Goal: Transaction & Acquisition: Purchase product/service

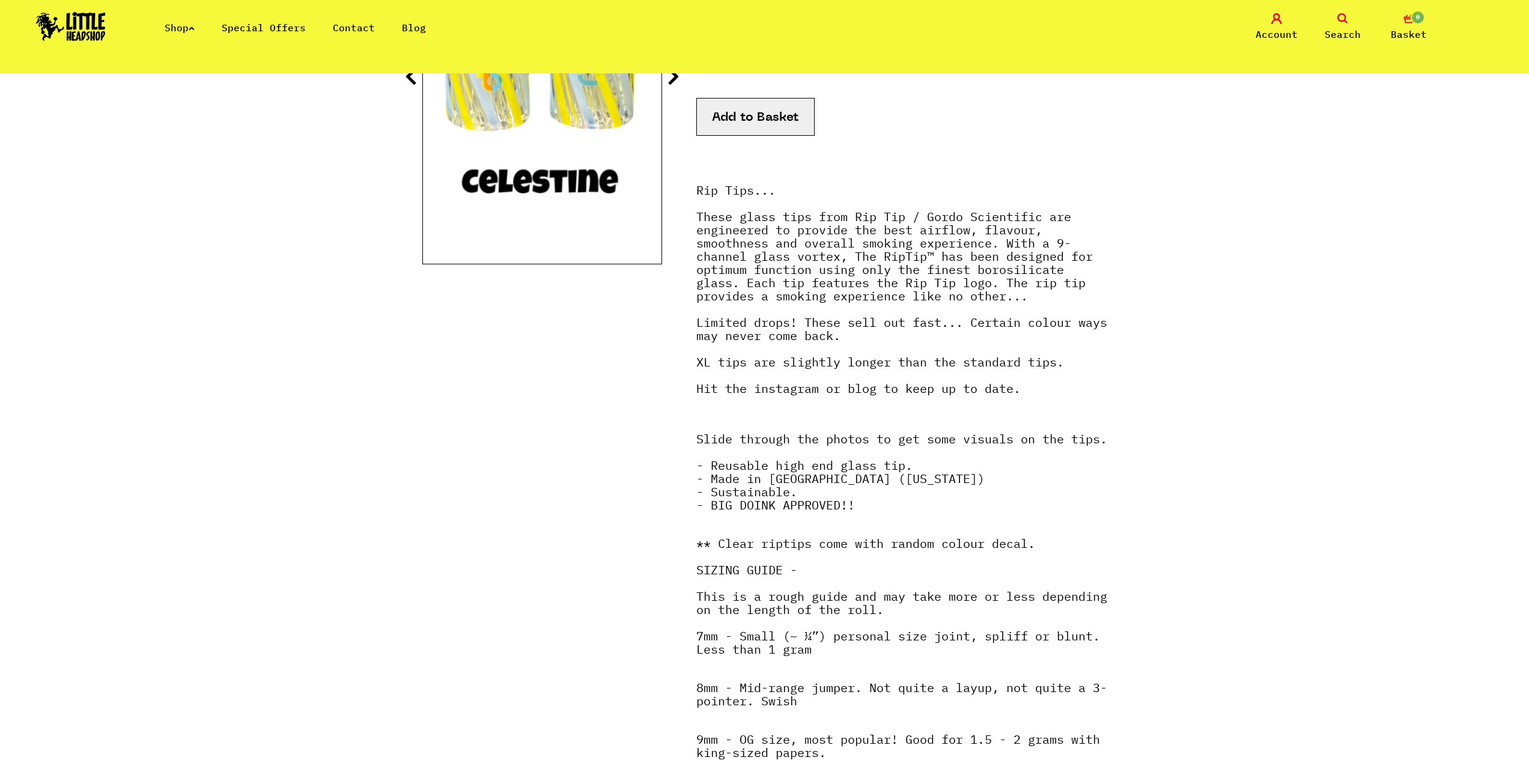
scroll to position [60, 0]
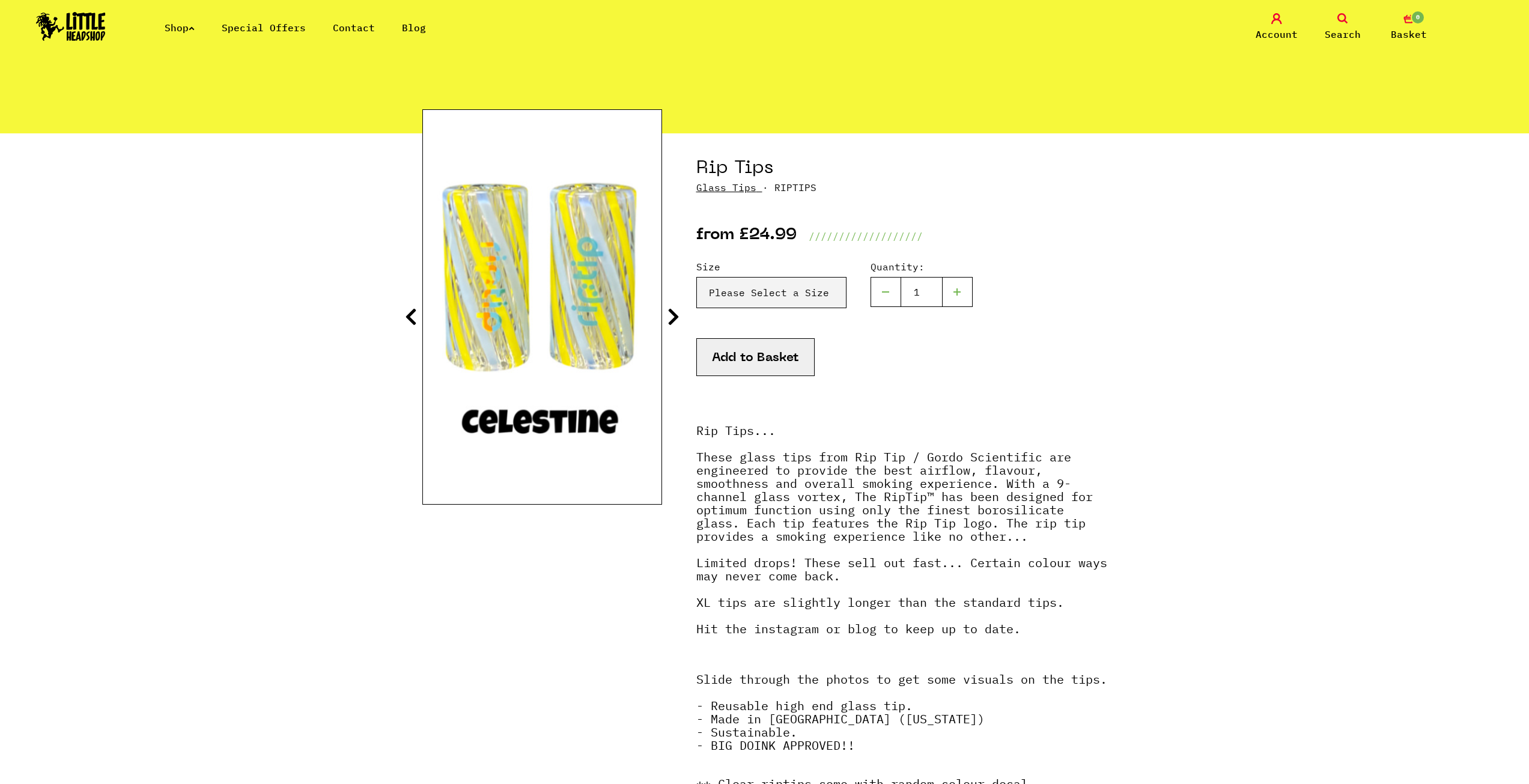
click at [678, 318] on icon at bounding box center [673, 317] width 12 height 19
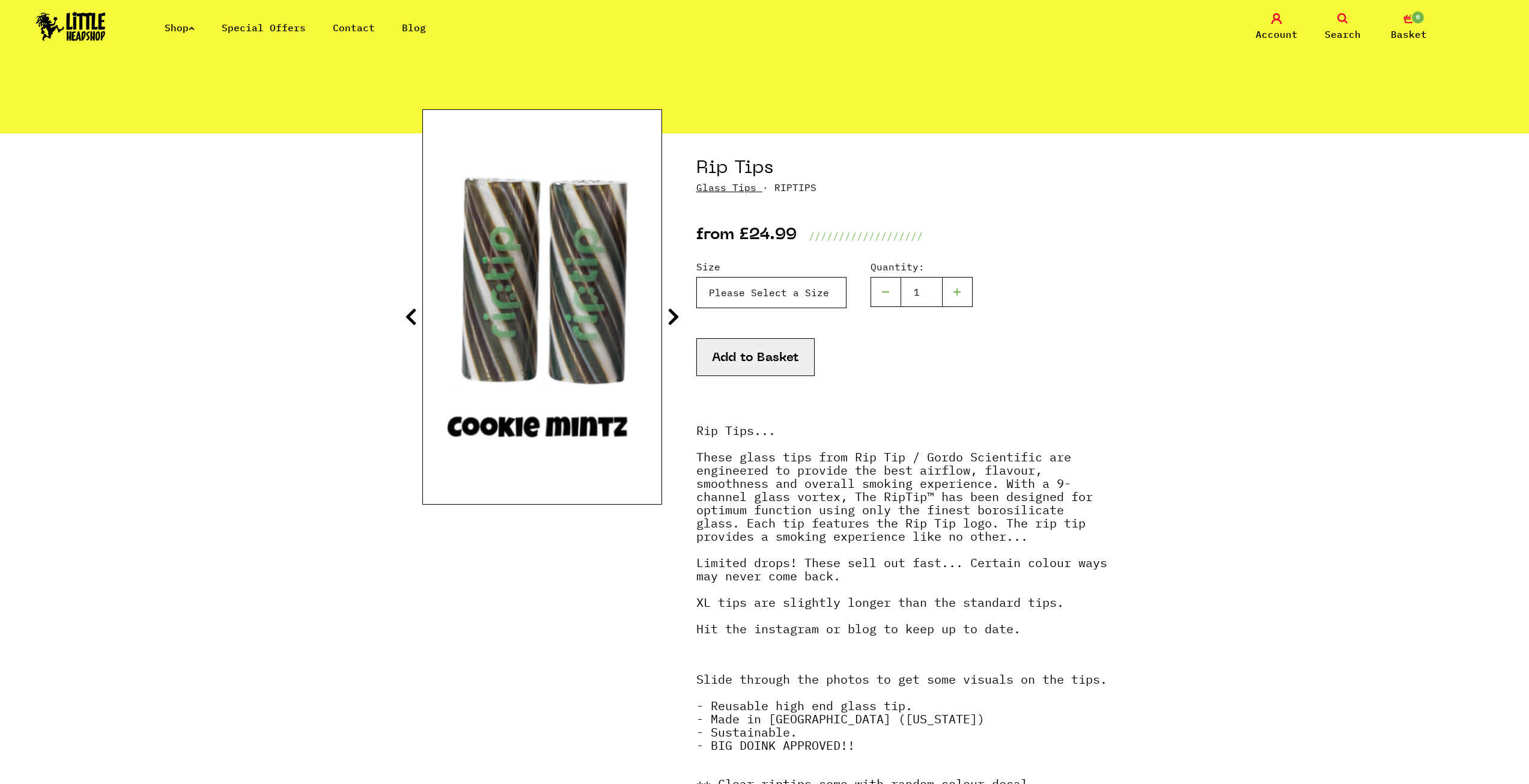
click at [758, 295] on select "Please Select a Size Rip Tips - Size 7 - Clear - £24.99 (Out of Stock) Rip Tips…" at bounding box center [771, 292] width 150 height 31
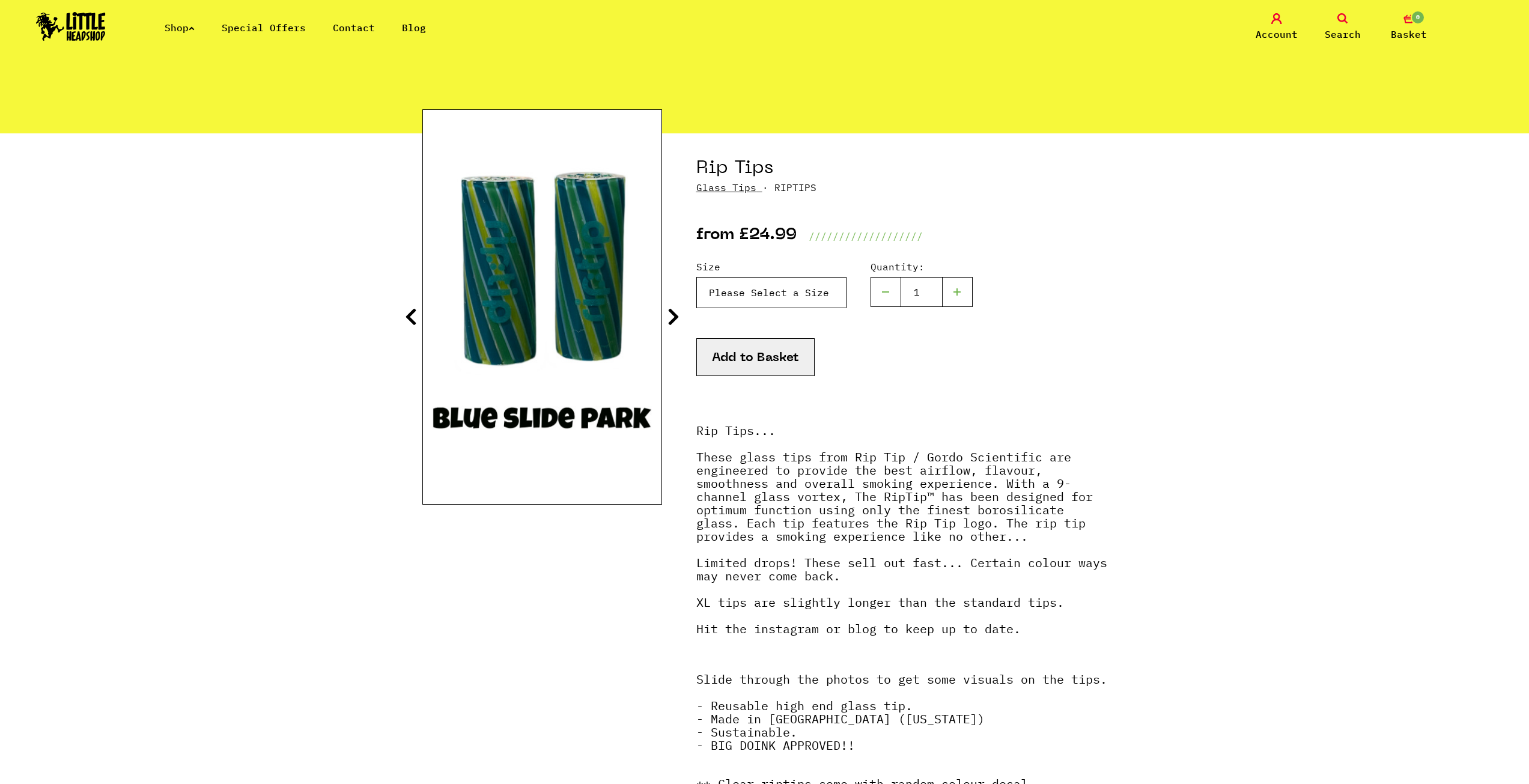
select select "1903"
click at [696, 277] on select "Please Select a Size Rip Tips - Size 7 - Clear - £24.99 (Out of Stock) Rip Tips…" at bounding box center [771, 292] width 150 height 31
click at [408, 317] on icon at bounding box center [411, 317] width 12 height 19
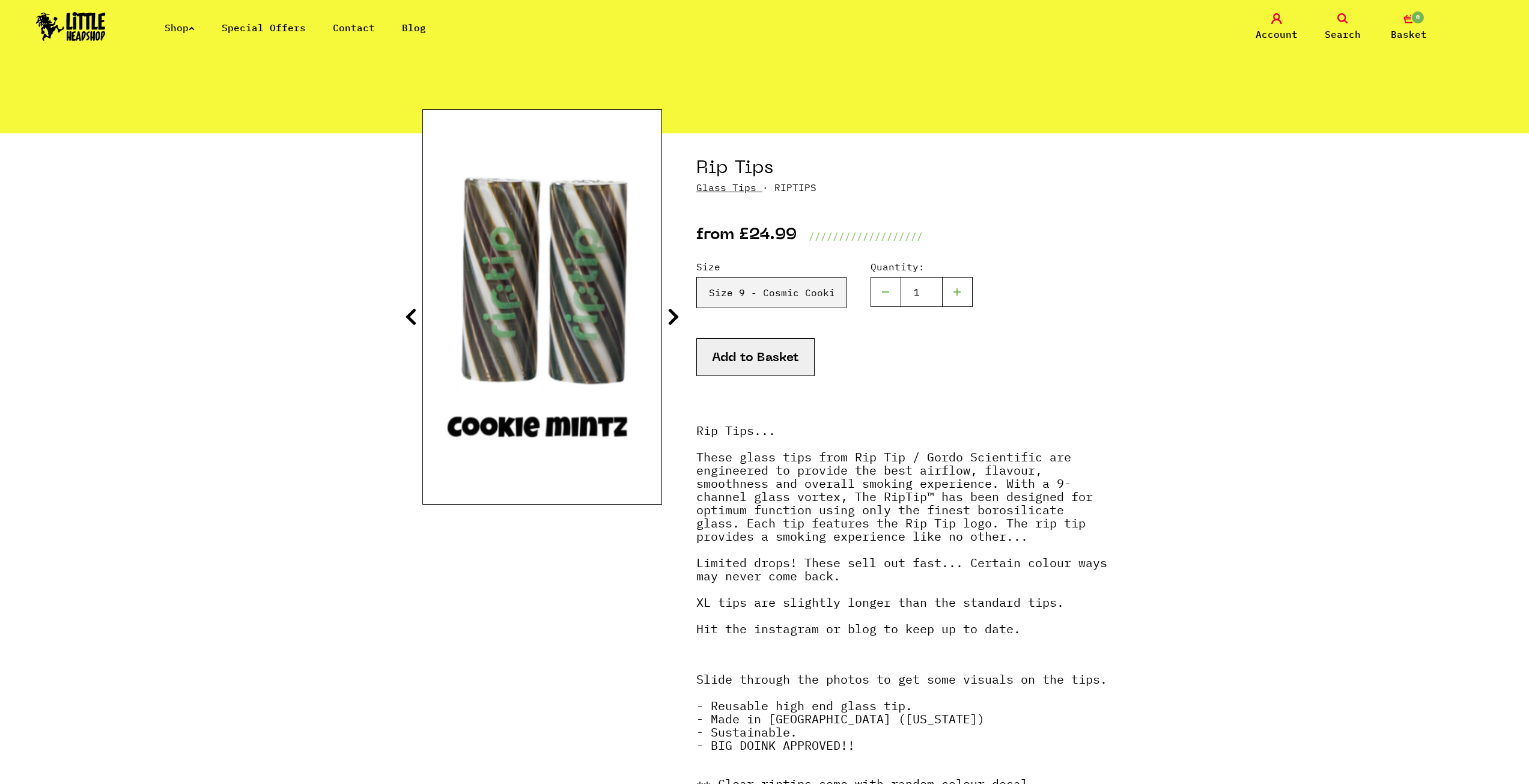
click at [408, 317] on icon at bounding box center [411, 317] width 12 height 19
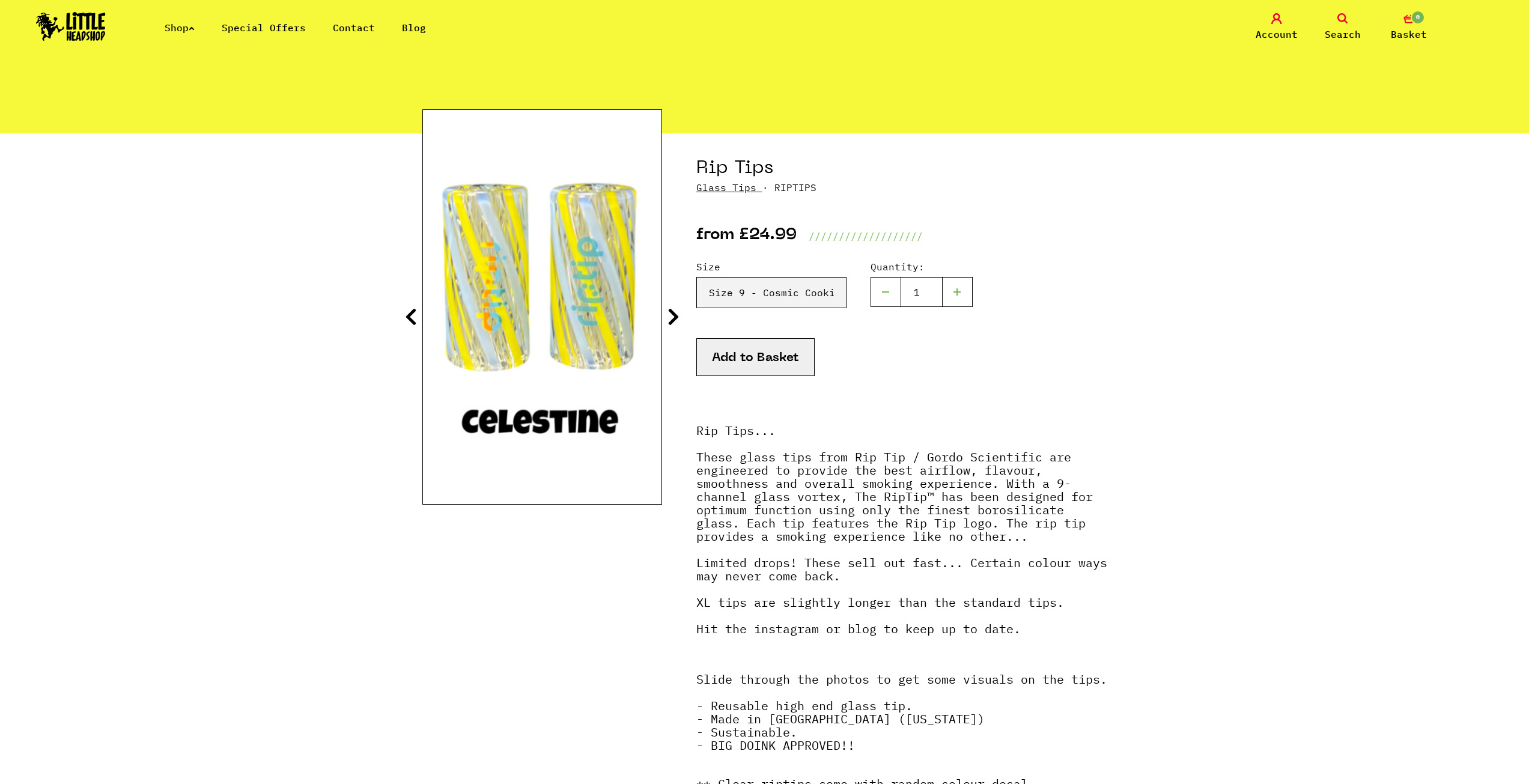
click at [411, 321] on icon at bounding box center [411, 317] width 12 height 19
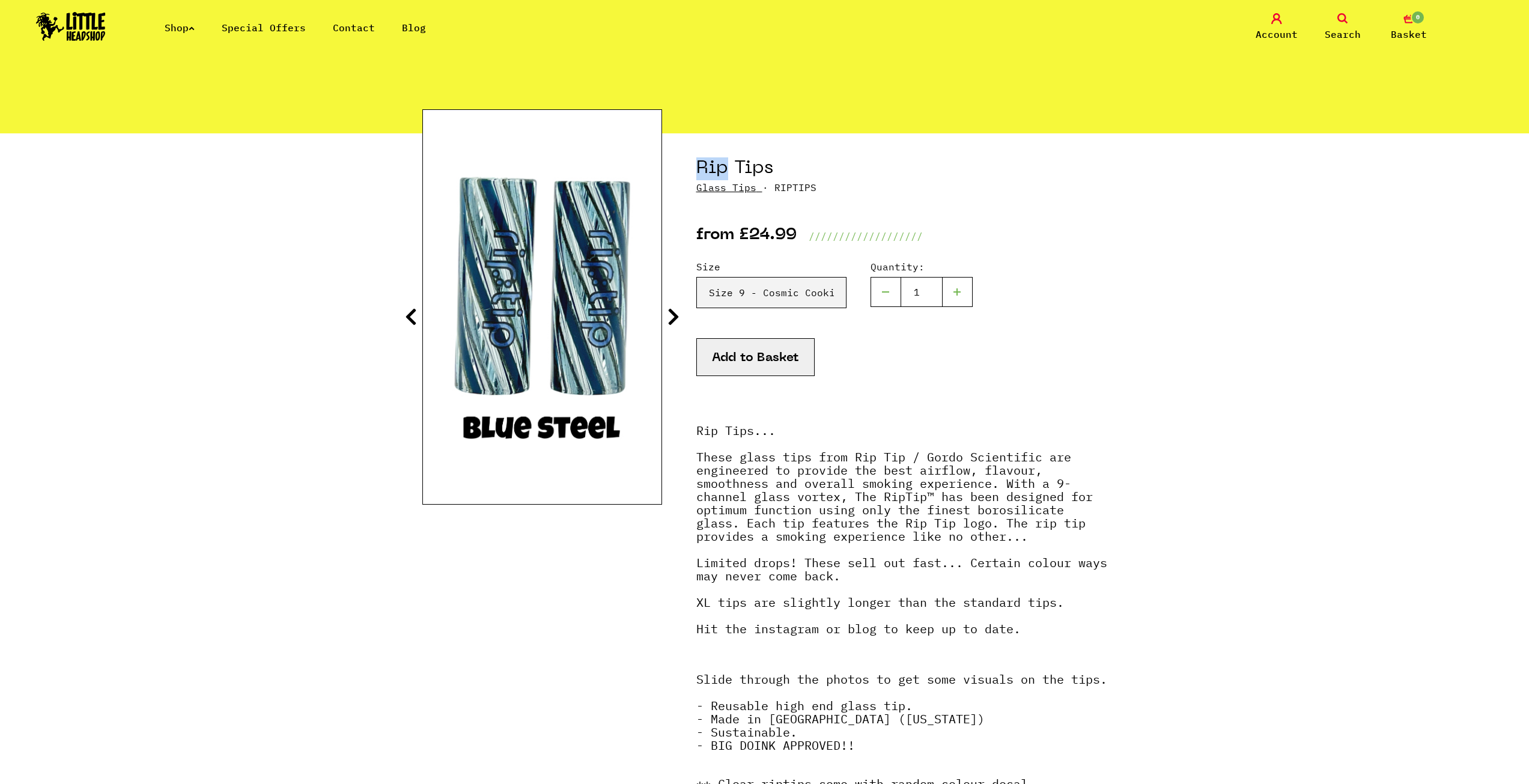
click at [411, 321] on icon at bounding box center [411, 317] width 12 height 19
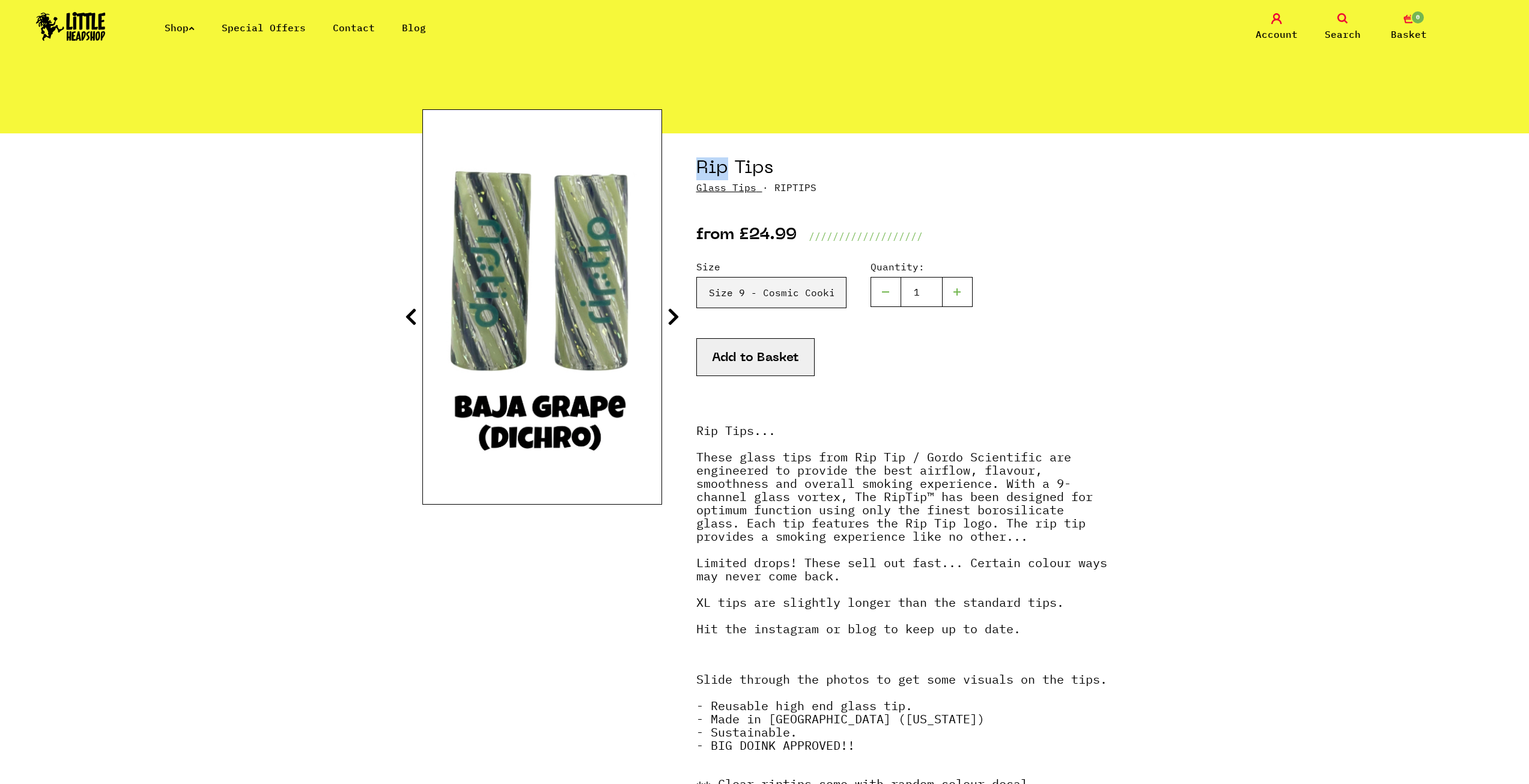
click at [411, 321] on icon at bounding box center [411, 317] width 12 height 19
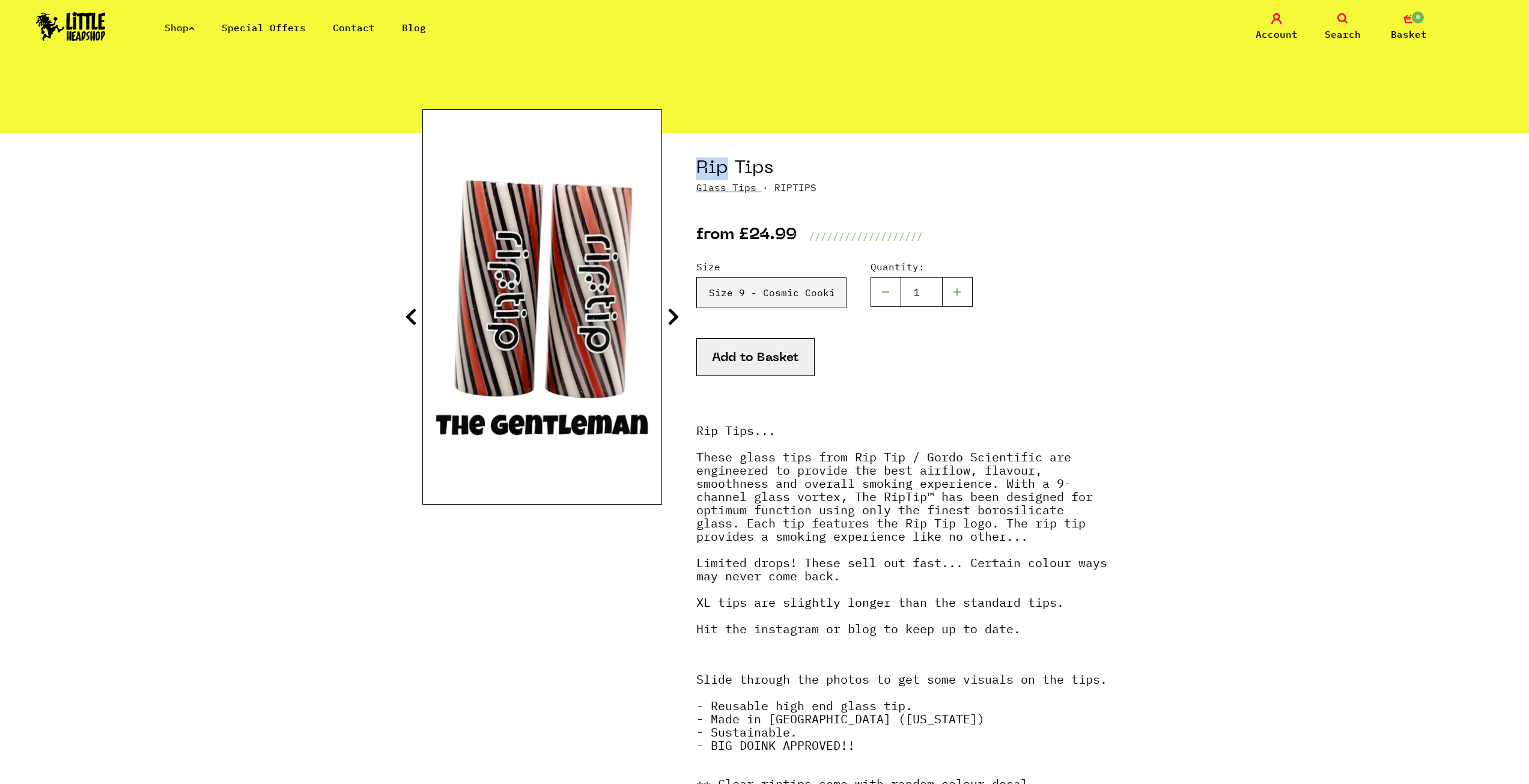
click at [411, 321] on icon at bounding box center [411, 317] width 12 height 19
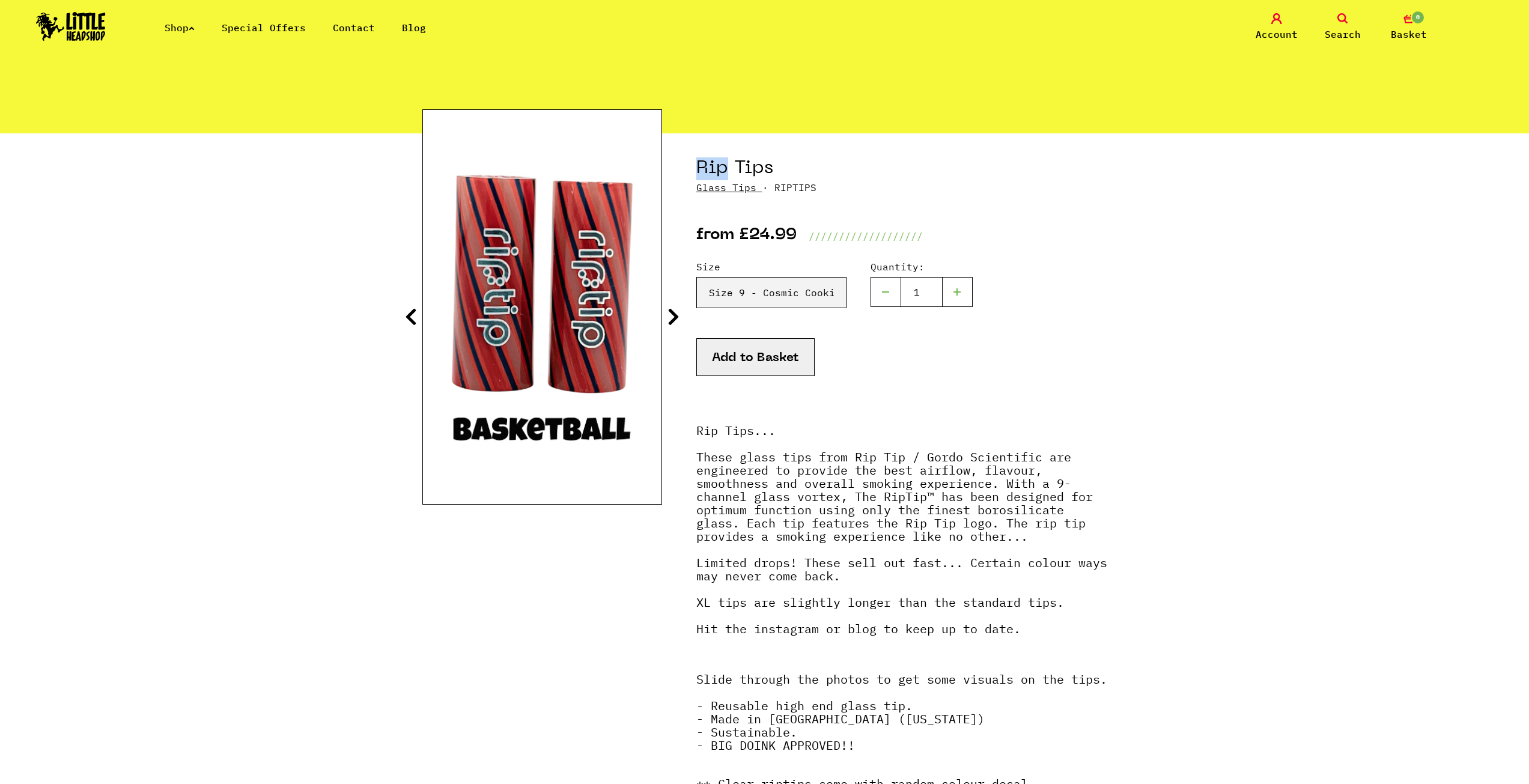
click at [411, 321] on icon at bounding box center [411, 317] width 12 height 19
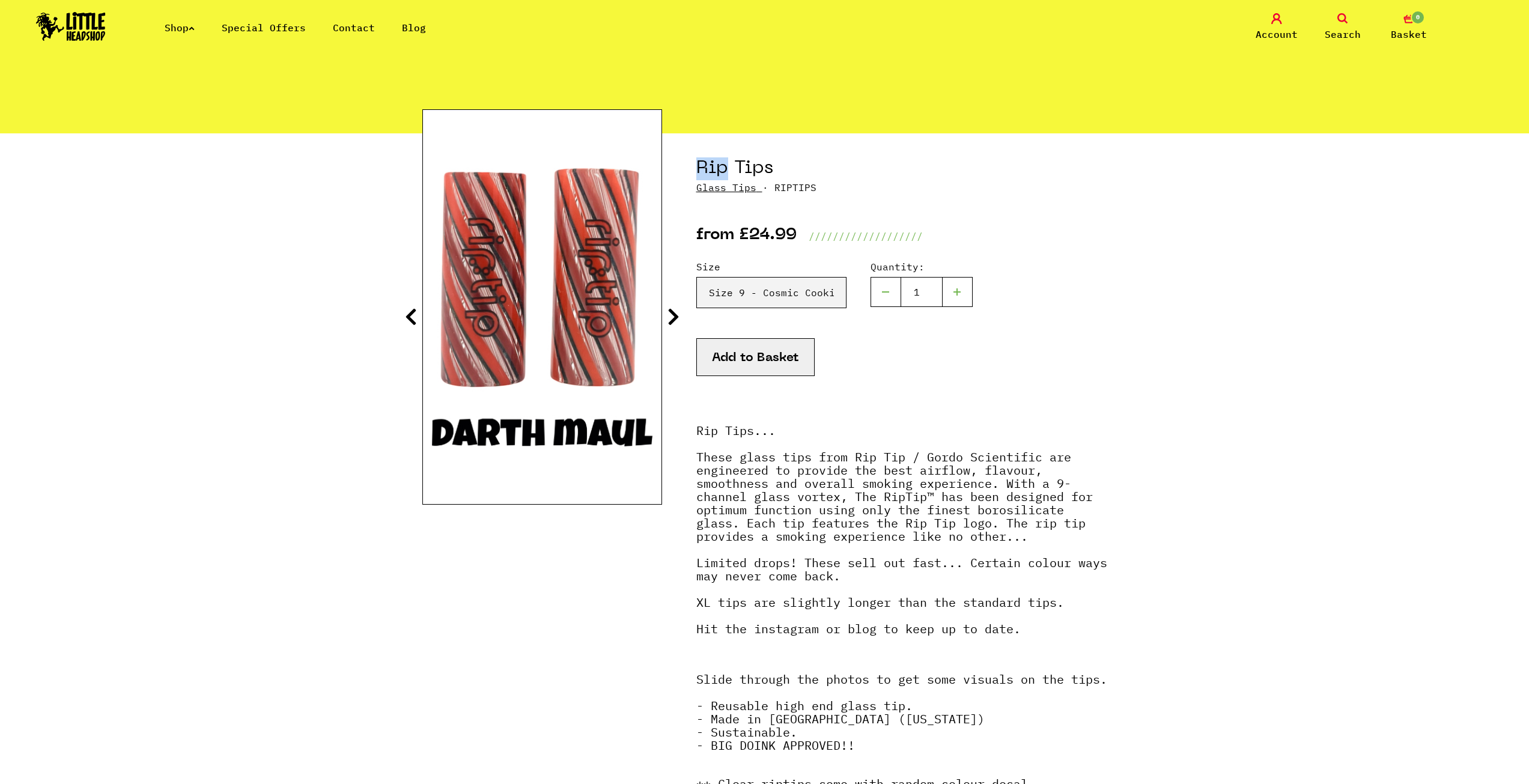
click at [411, 321] on icon at bounding box center [411, 317] width 12 height 19
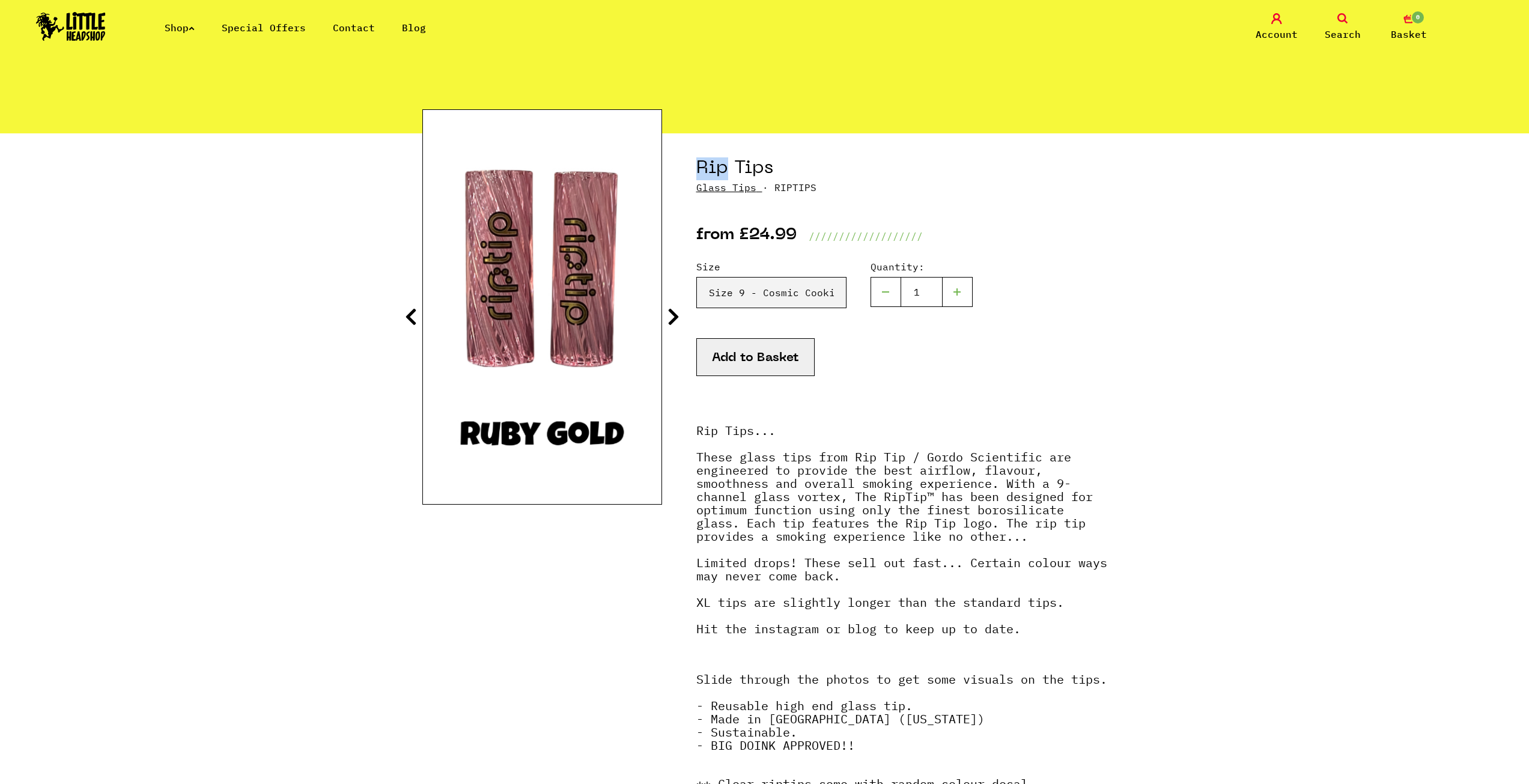
click at [411, 321] on icon at bounding box center [411, 317] width 12 height 19
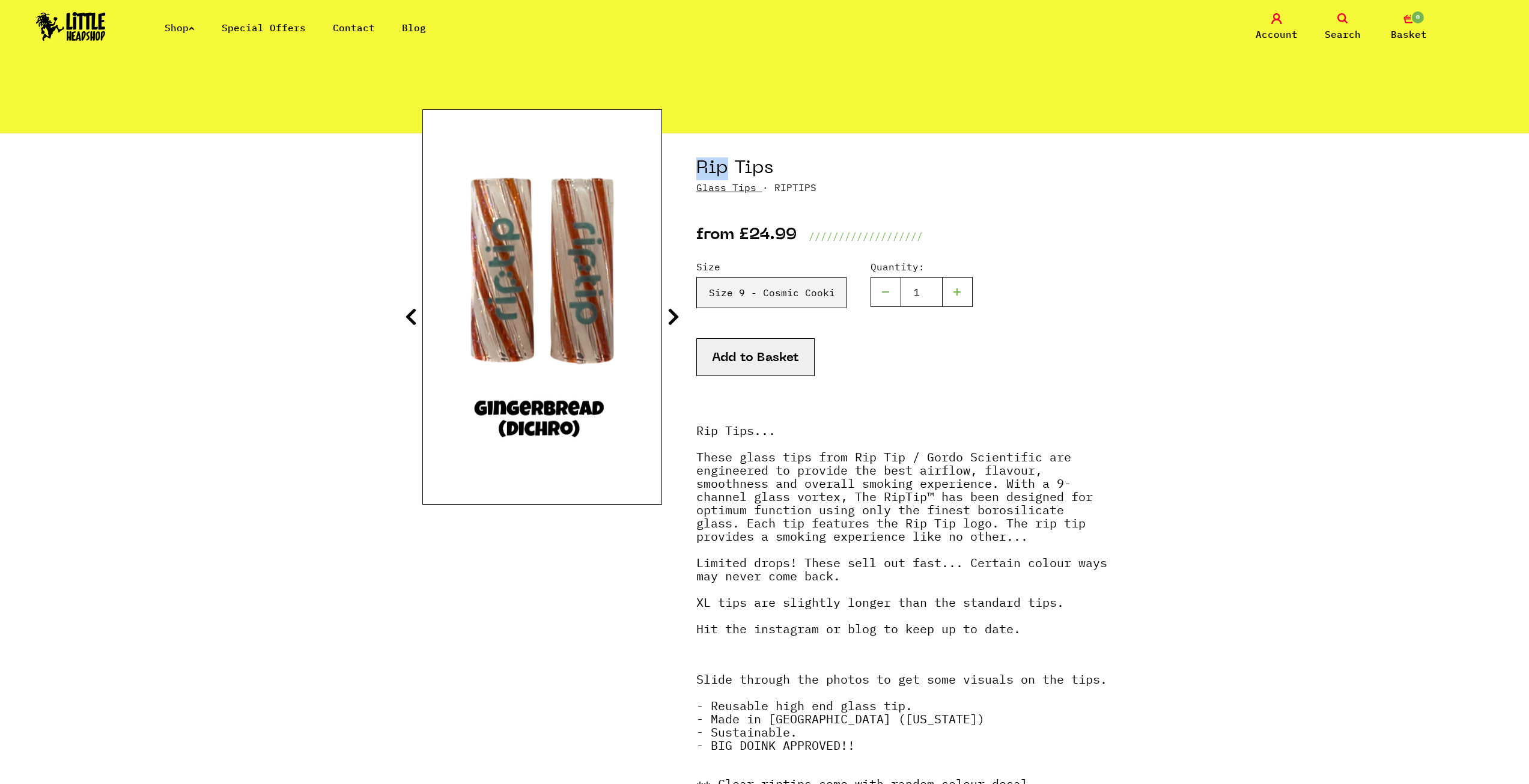
click at [411, 321] on icon at bounding box center [411, 317] width 12 height 19
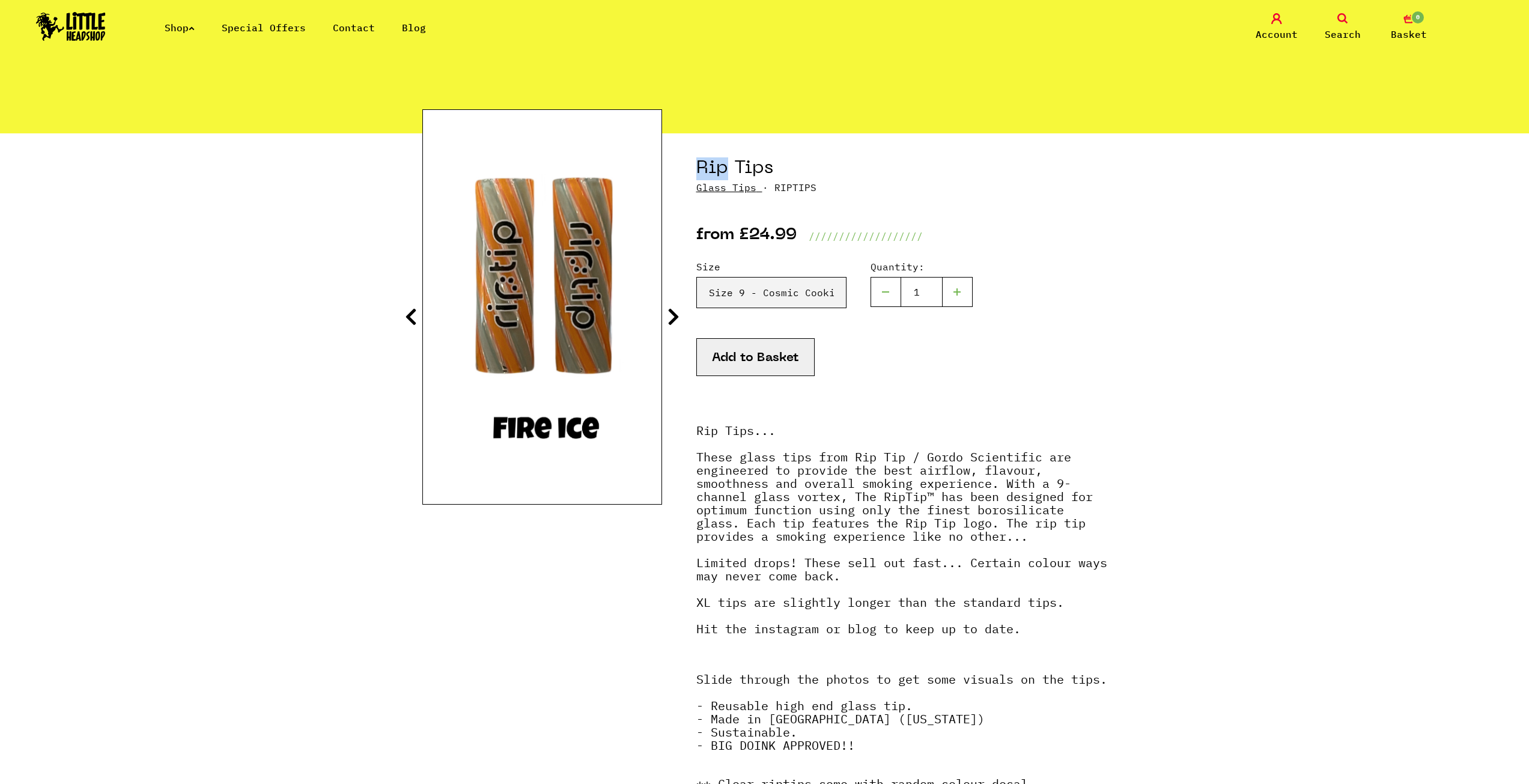
click at [411, 321] on icon at bounding box center [411, 317] width 12 height 19
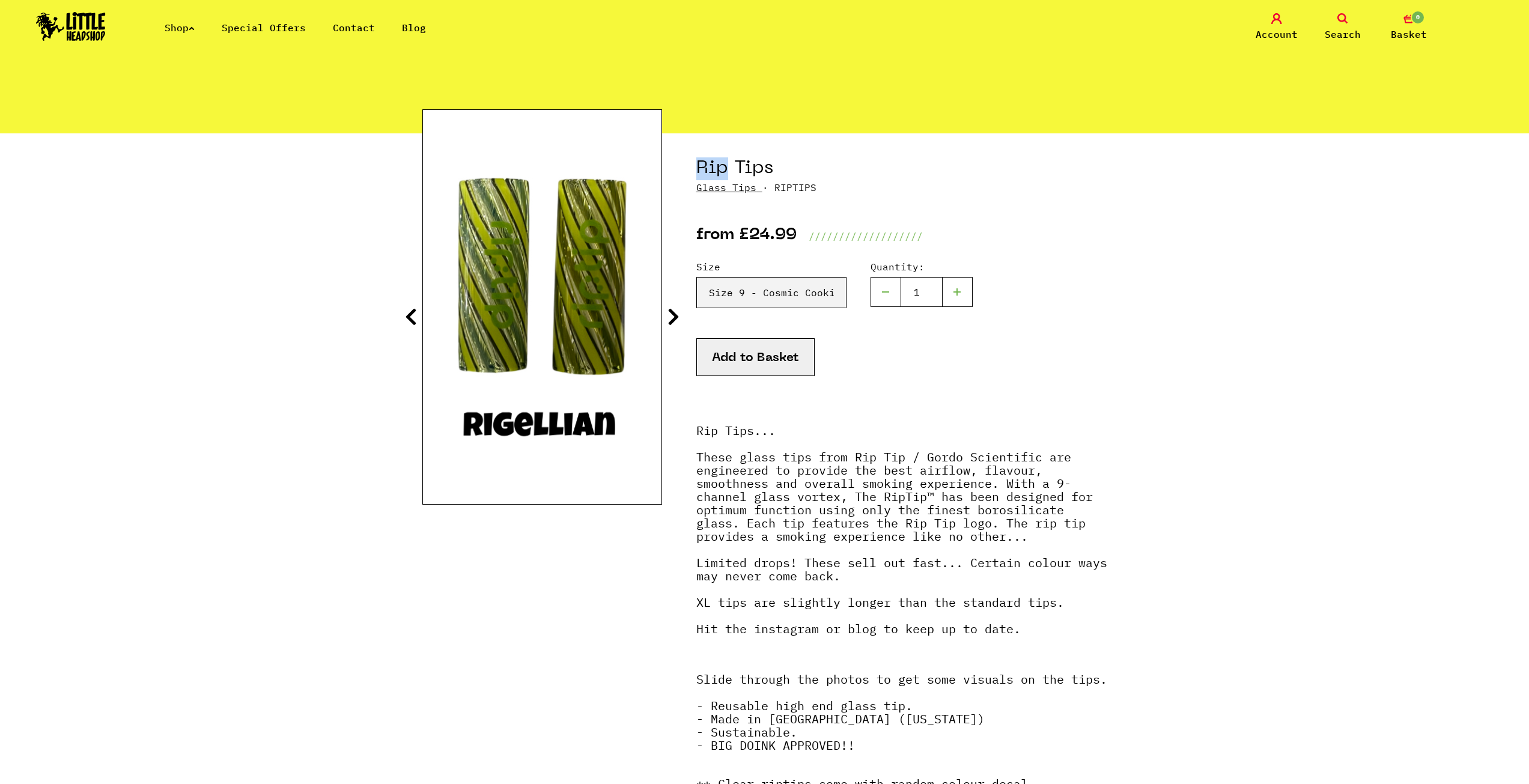
click at [411, 321] on icon at bounding box center [411, 317] width 12 height 19
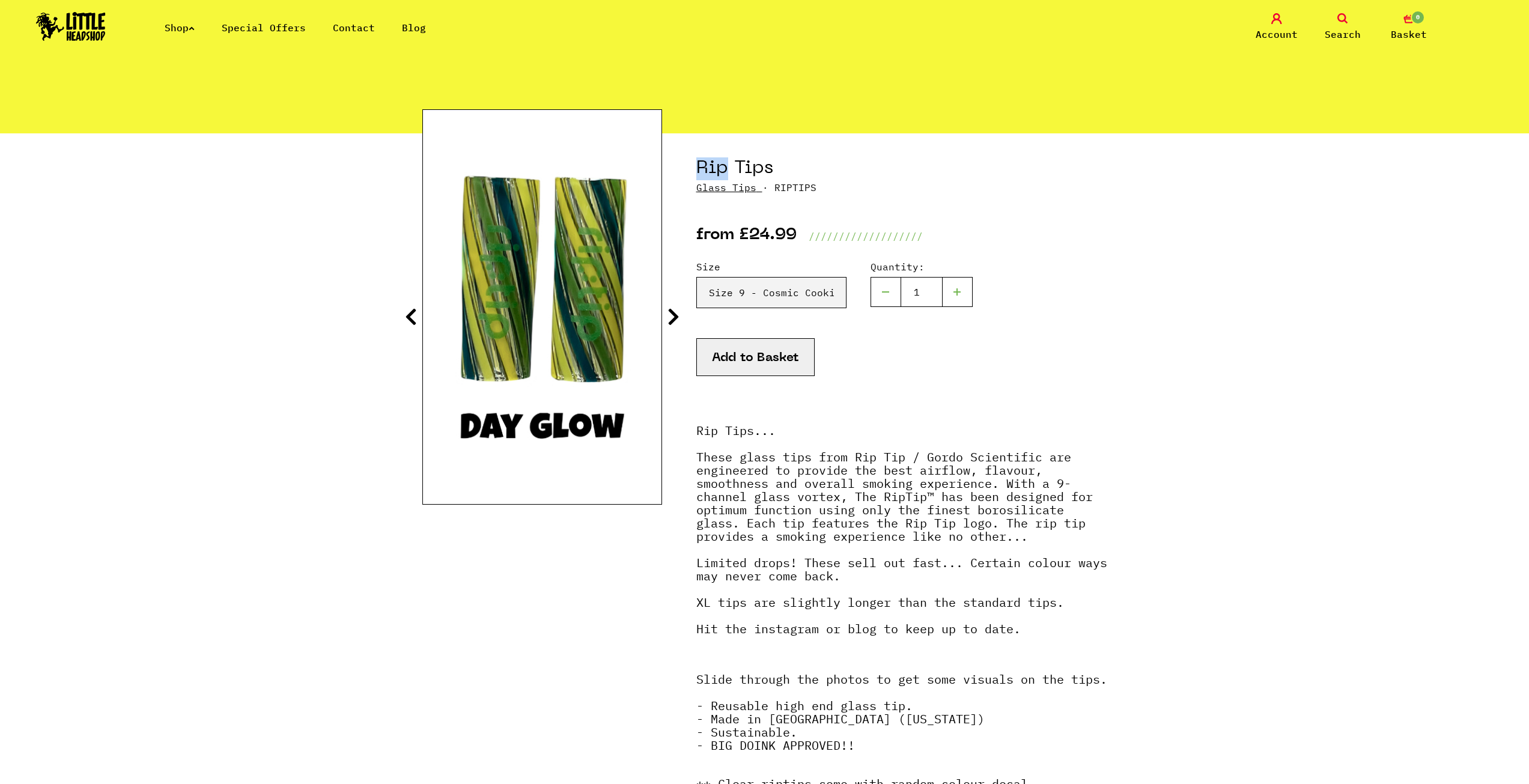
click at [411, 321] on icon at bounding box center [411, 317] width 12 height 19
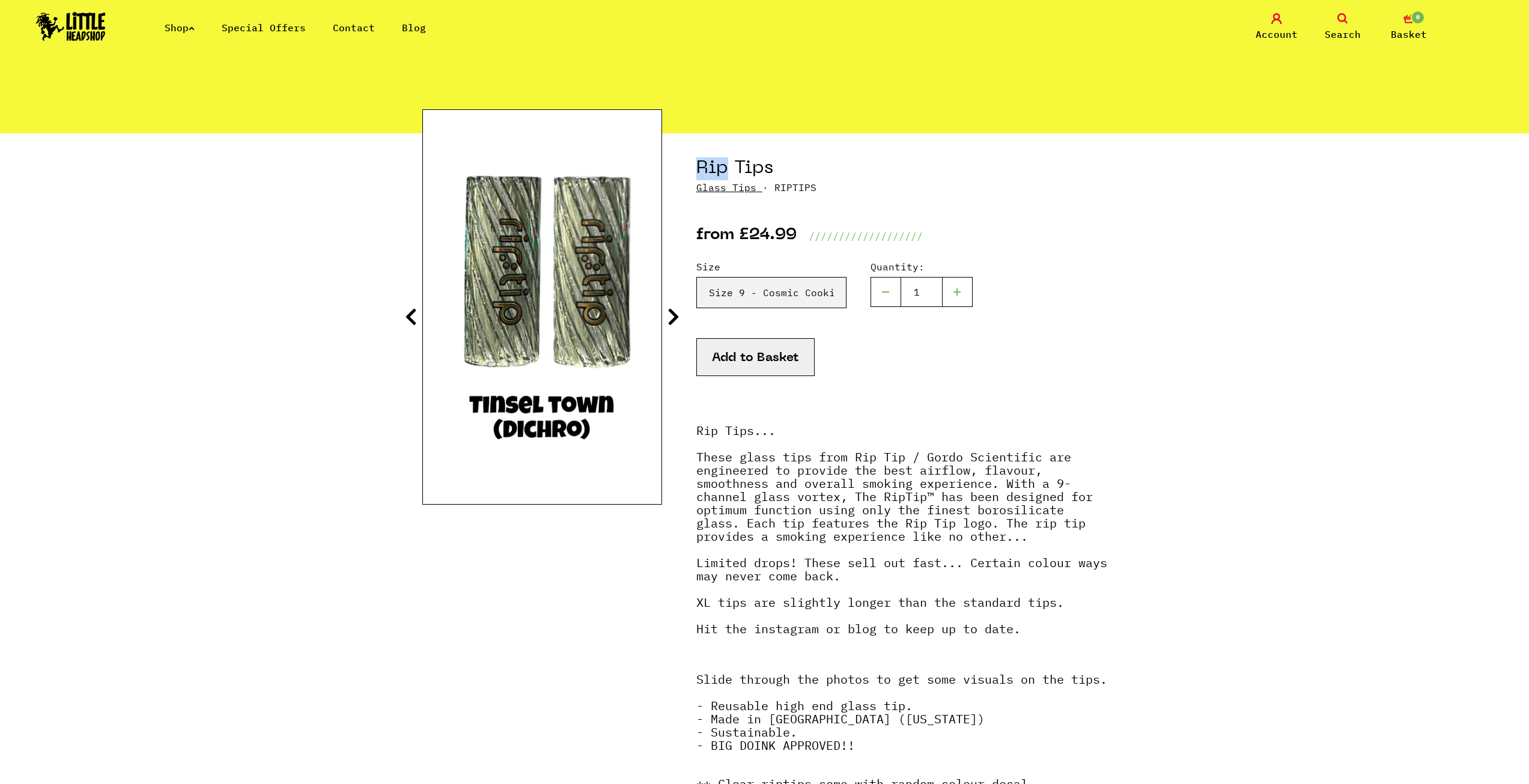
click at [411, 321] on icon at bounding box center [411, 317] width 12 height 19
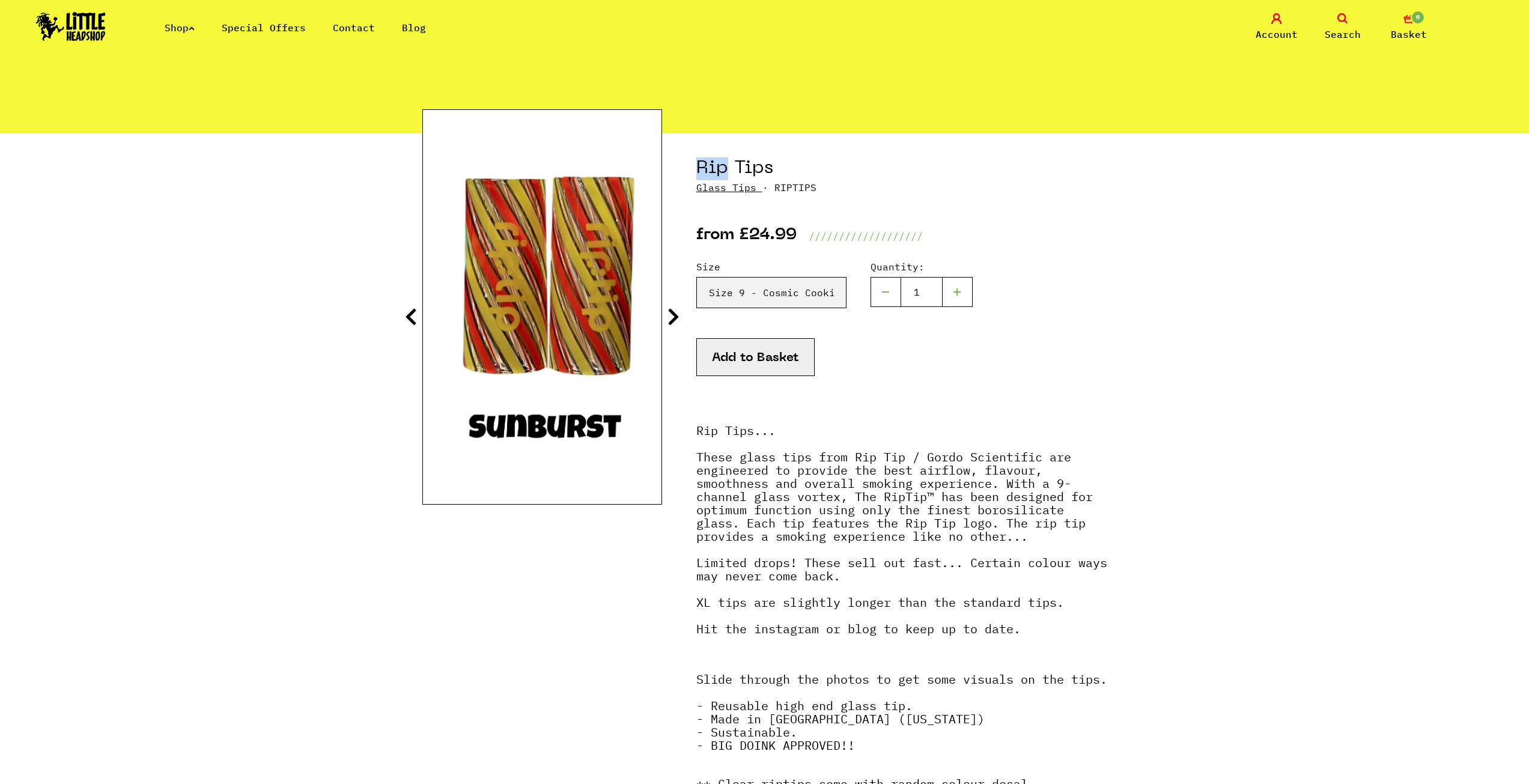
click at [411, 321] on icon at bounding box center [411, 317] width 12 height 19
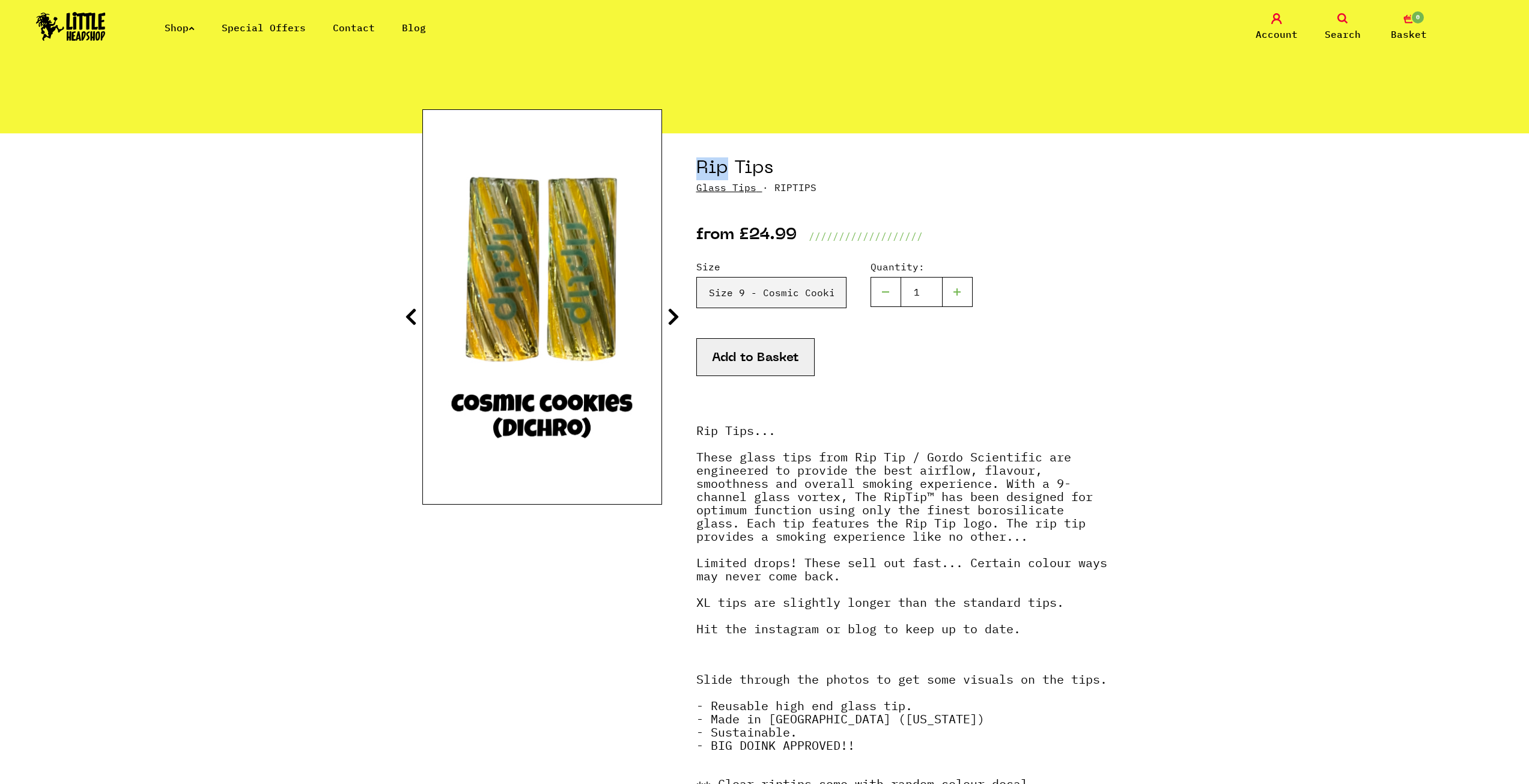
drag, startPoint x: 411, startPoint y: 321, endPoint x: 399, endPoint y: 320, distance: 12.0
click at [763, 288] on select "Please Select a Size Rip Tips - Size 7 - Clear - £24.99 (Out of Stock) Rip Tips…" at bounding box center [771, 292] width 150 height 31
click at [604, 549] on div at bounding box center [543, 718] width 240 height 1169
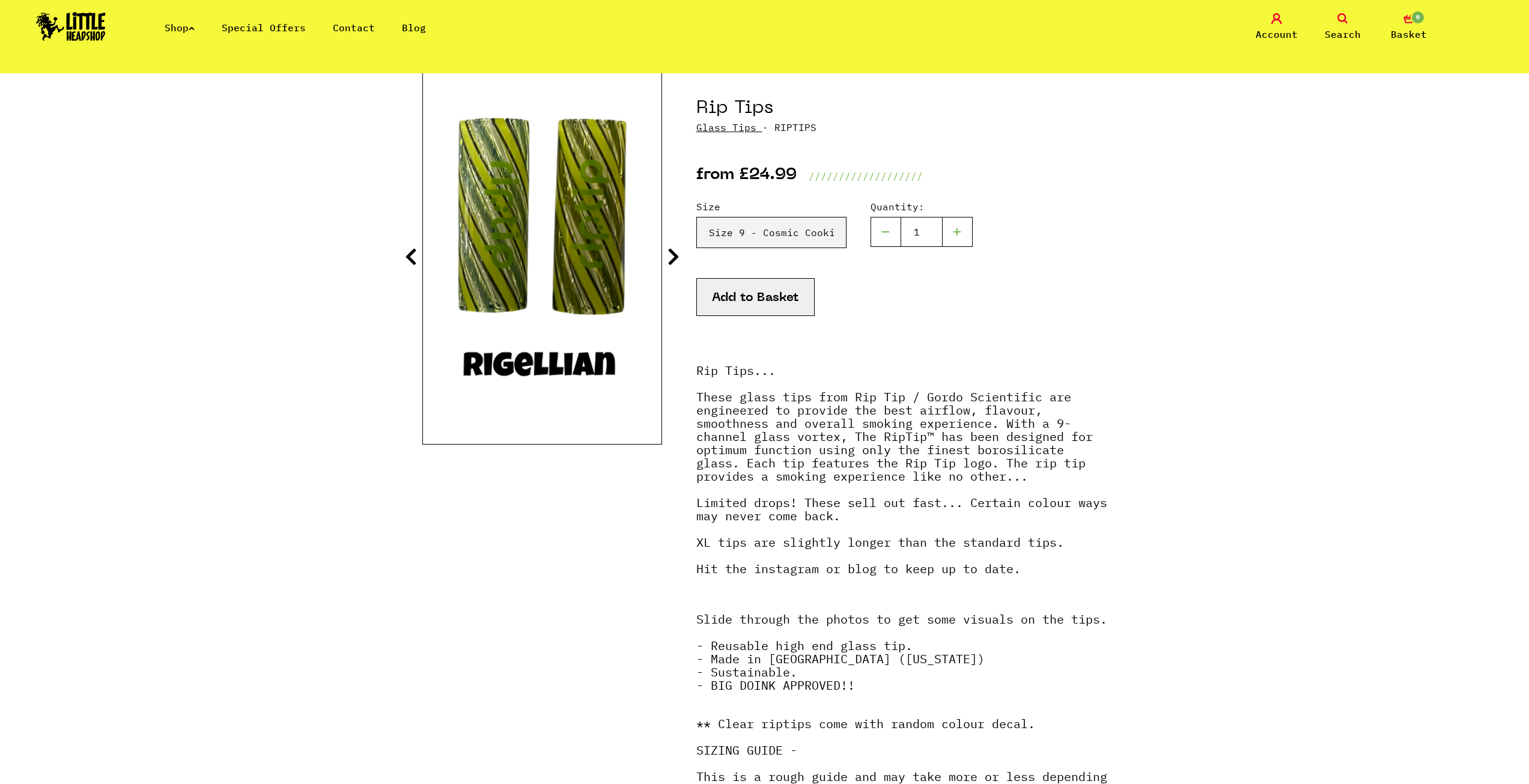
scroll to position [0, 0]
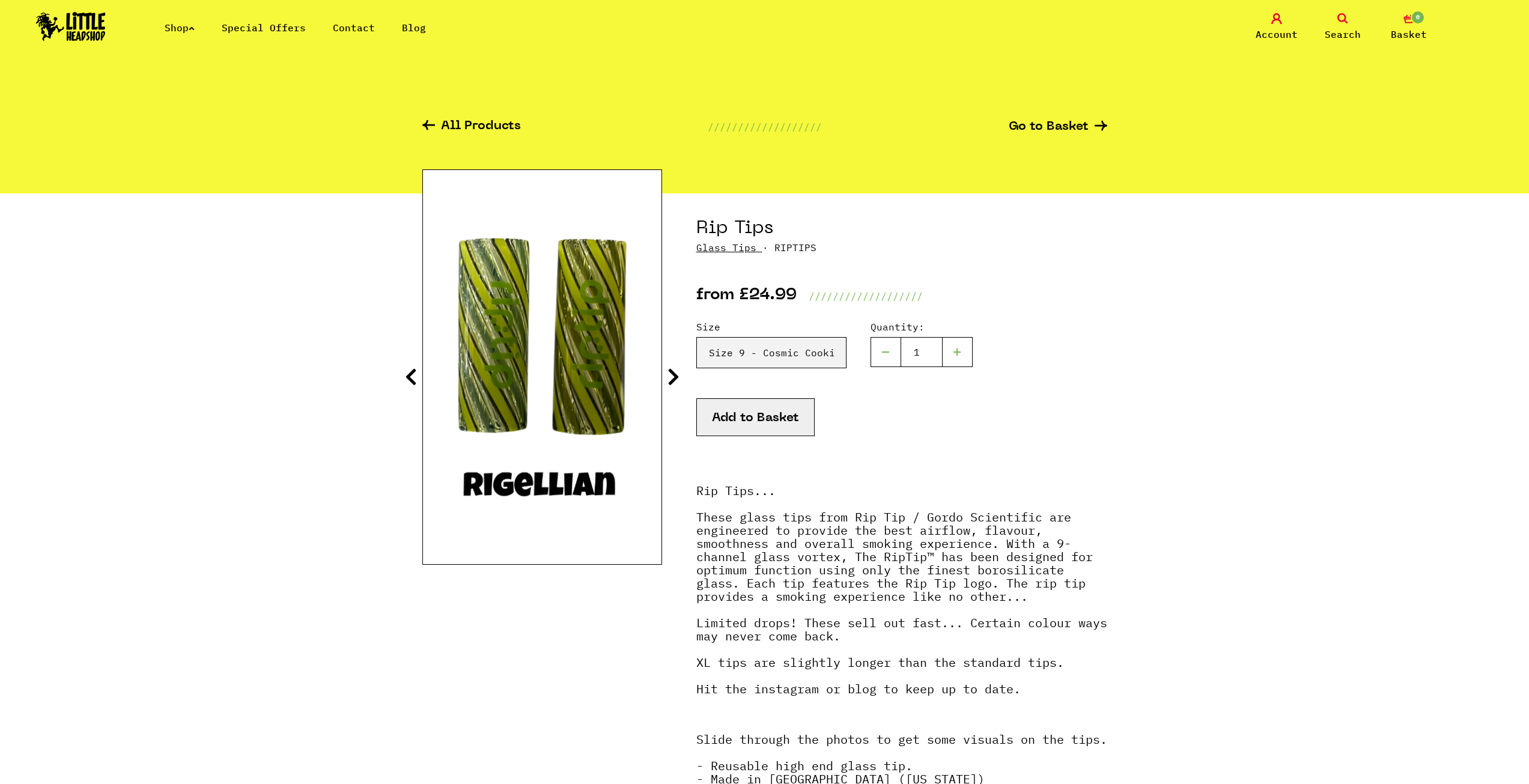
click at [756, 405] on button "Add to Basket" at bounding box center [755, 417] width 119 height 38
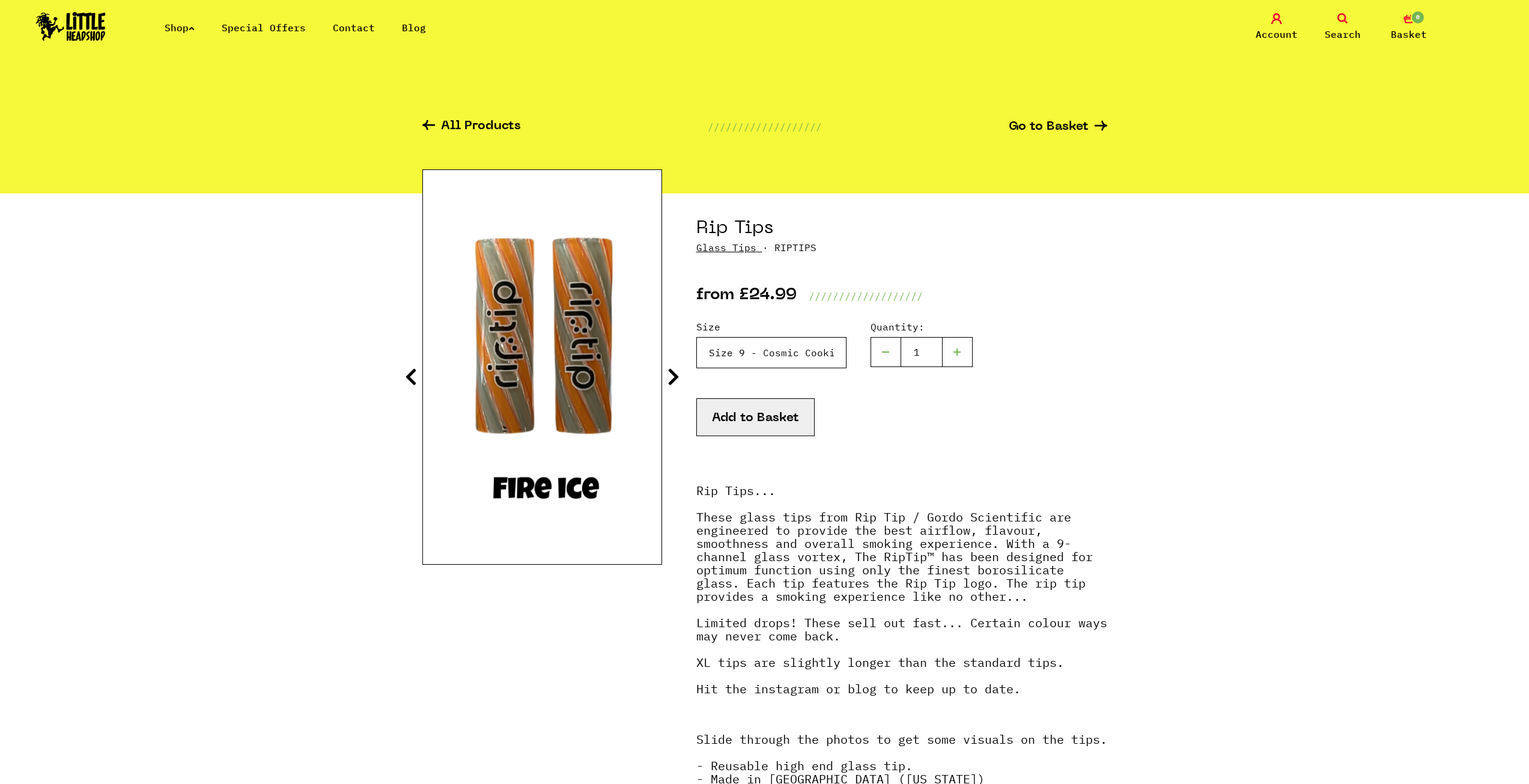
click at [800, 354] on select "Please Select a Size Rip Tips - Size 7 - Clear - £24.99 (Out of Stock) Rip Tips…" at bounding box center [771, 352] width 150 height 31
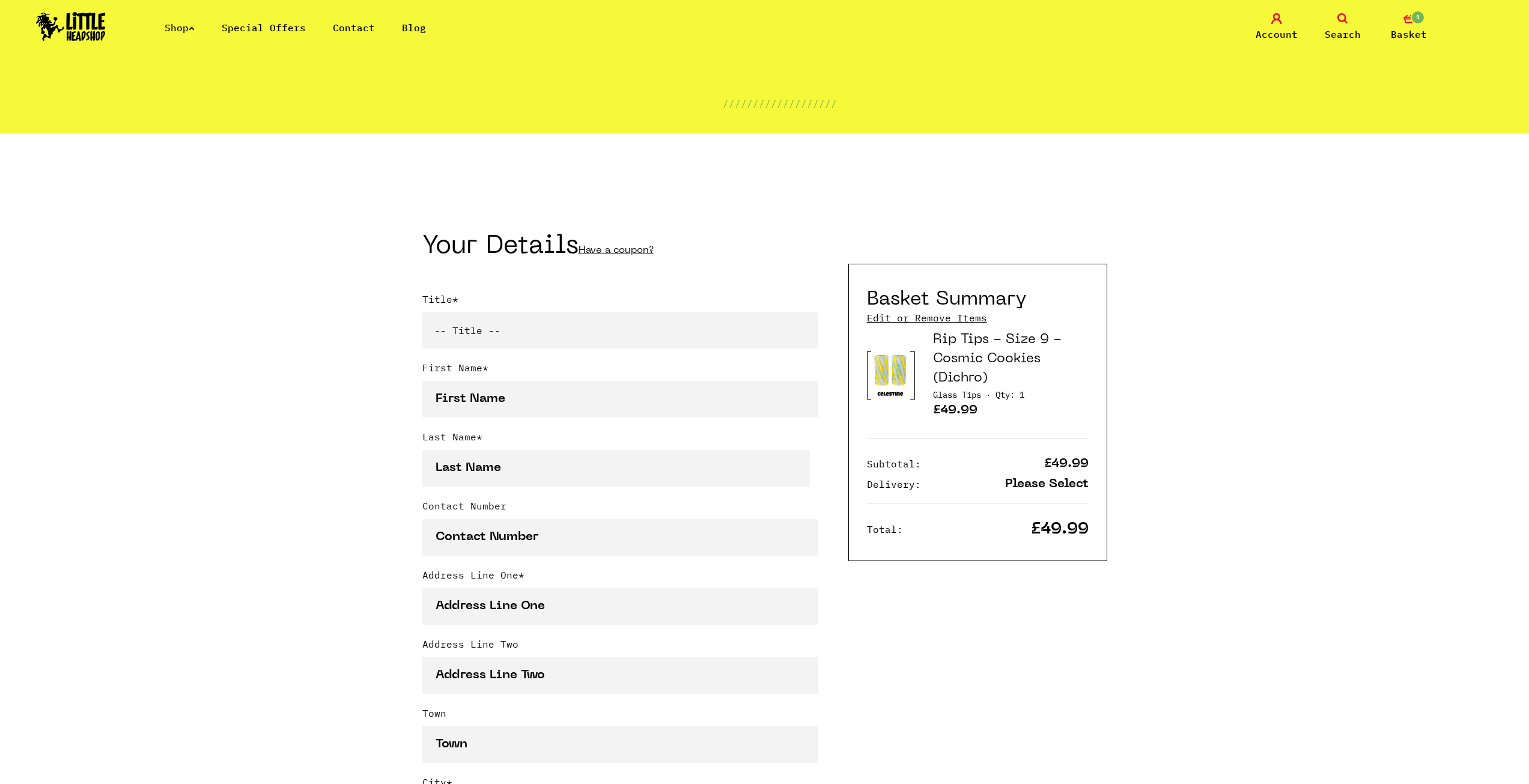
scroll to position [60, 0]
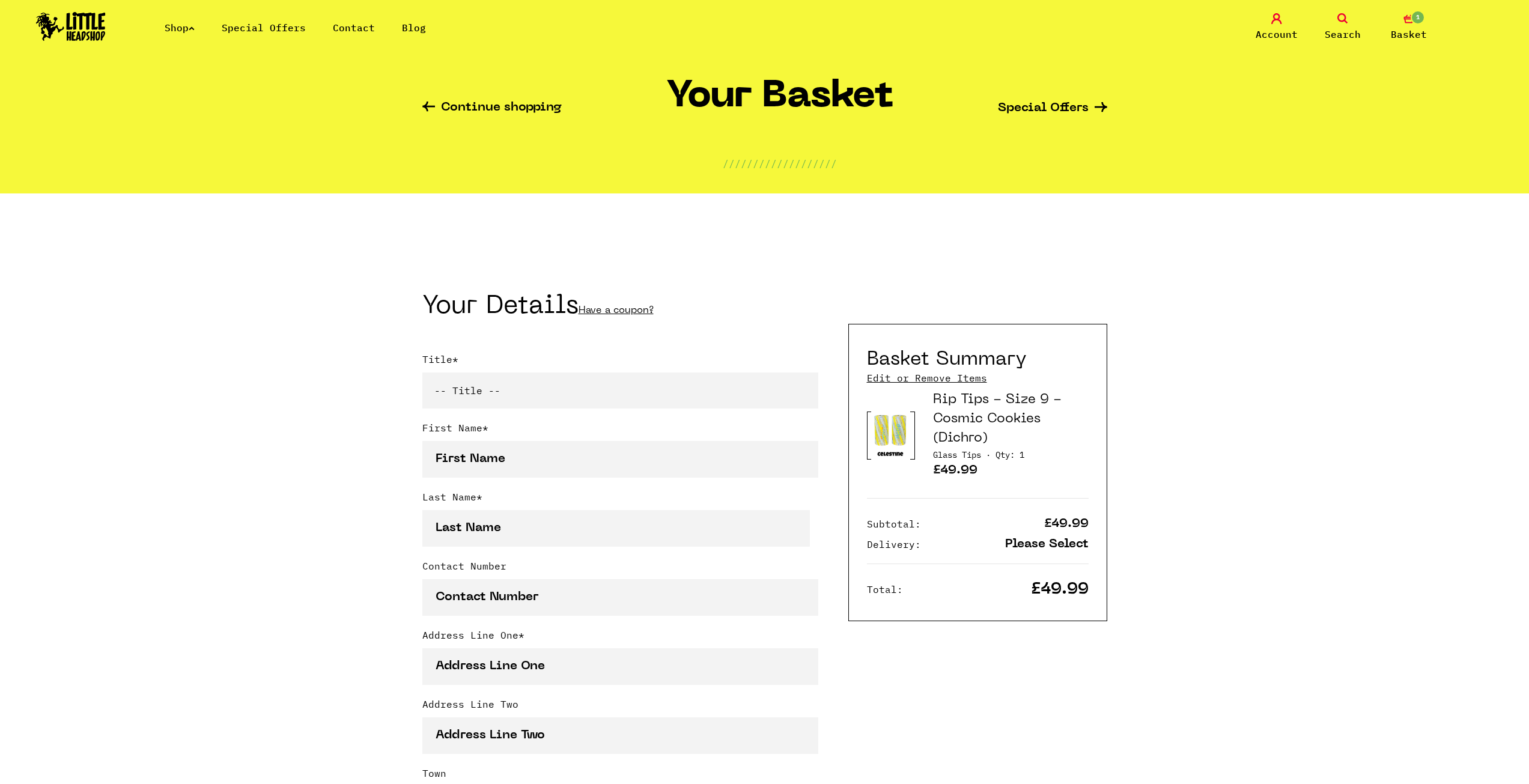
click at [532, 382] on select "-- Title -- Mr Mrs Ms Miss Dr Prof" at bounding box center [620, 391] width 396 height 36
select select "mr"
click at [423, 375] on select "-- Title -- Mr Mrs Ms Miss Dr Prof" at bounding box center [620, 391] width 396 height 36
click at [473, 452] on input "First Name *" at bounding box center [620, 459] width 396 height 37
type input "[PERSON_NAME]"
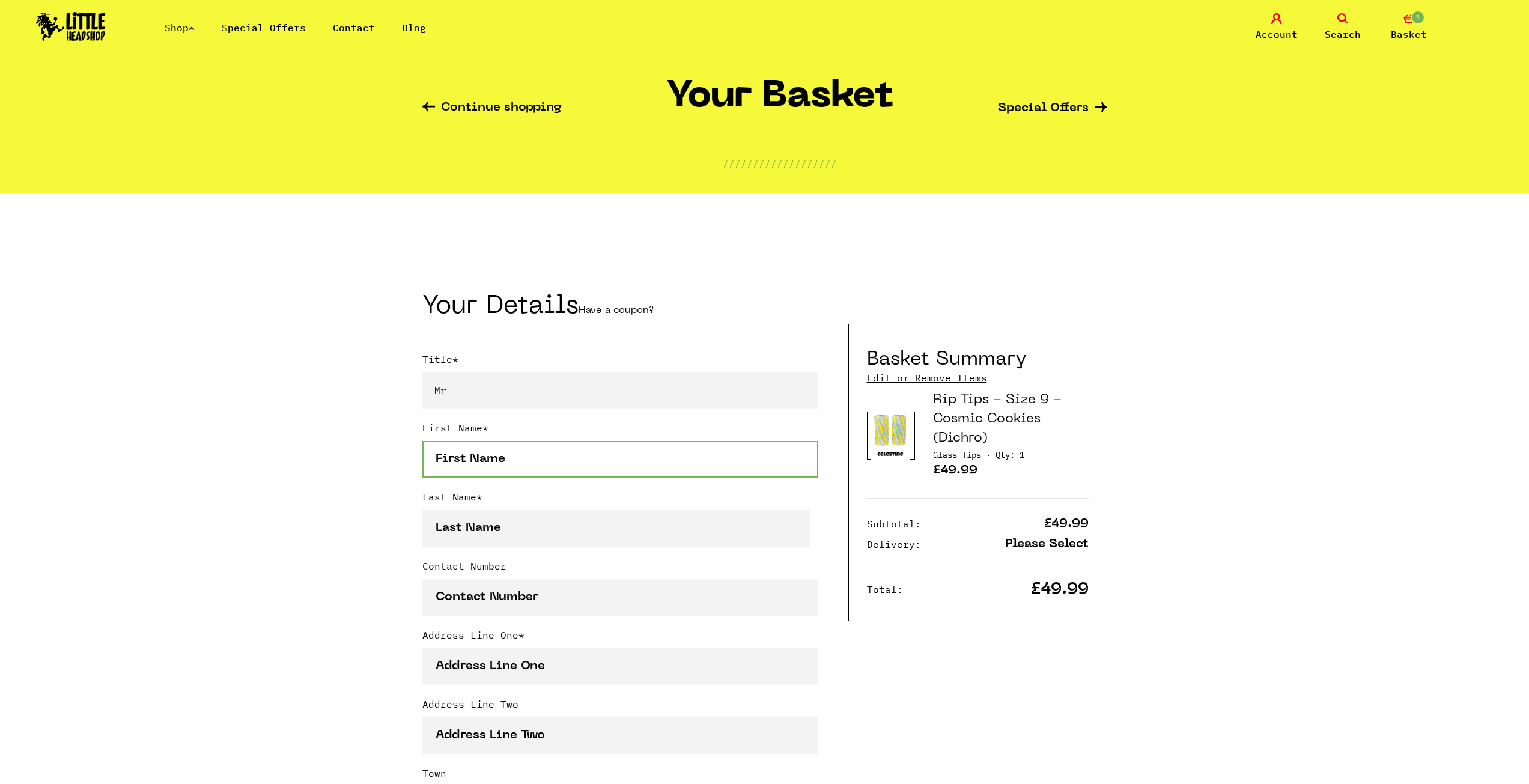
type input "[PERSON_NAME]"
type input "01789731341"
type input "[STREET_ADDRESS][PERSON_NAME]"
type input "Snitterfield"
type input "[GEOGRAPHIC_DATA]"
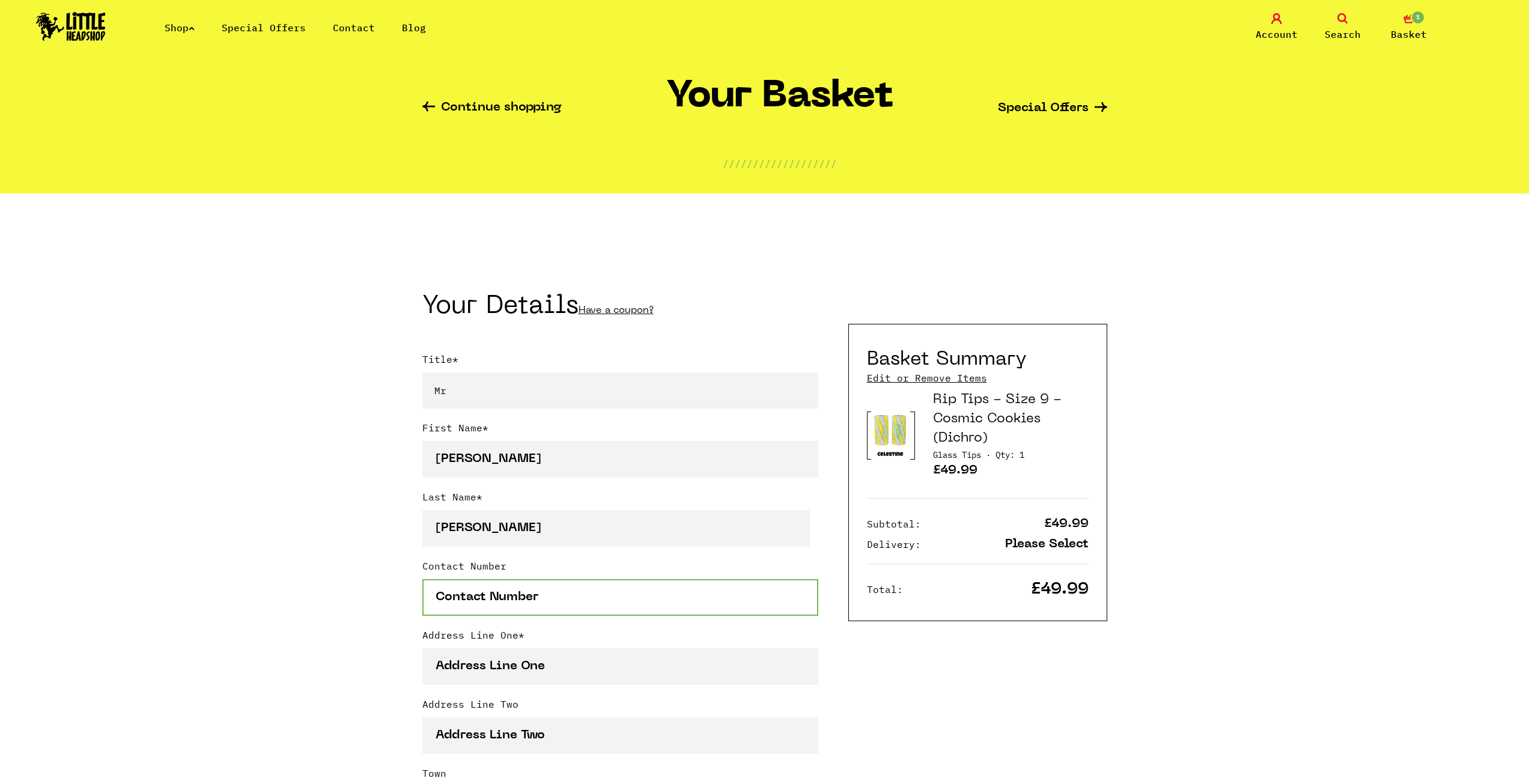
type input "[GEOGRAPHIC_DATA]"
type input "Region"
select select "826"
type input "CV37 0JT"
type input "[EMAIL_ADDRESS][DOMAIN_NAME]"
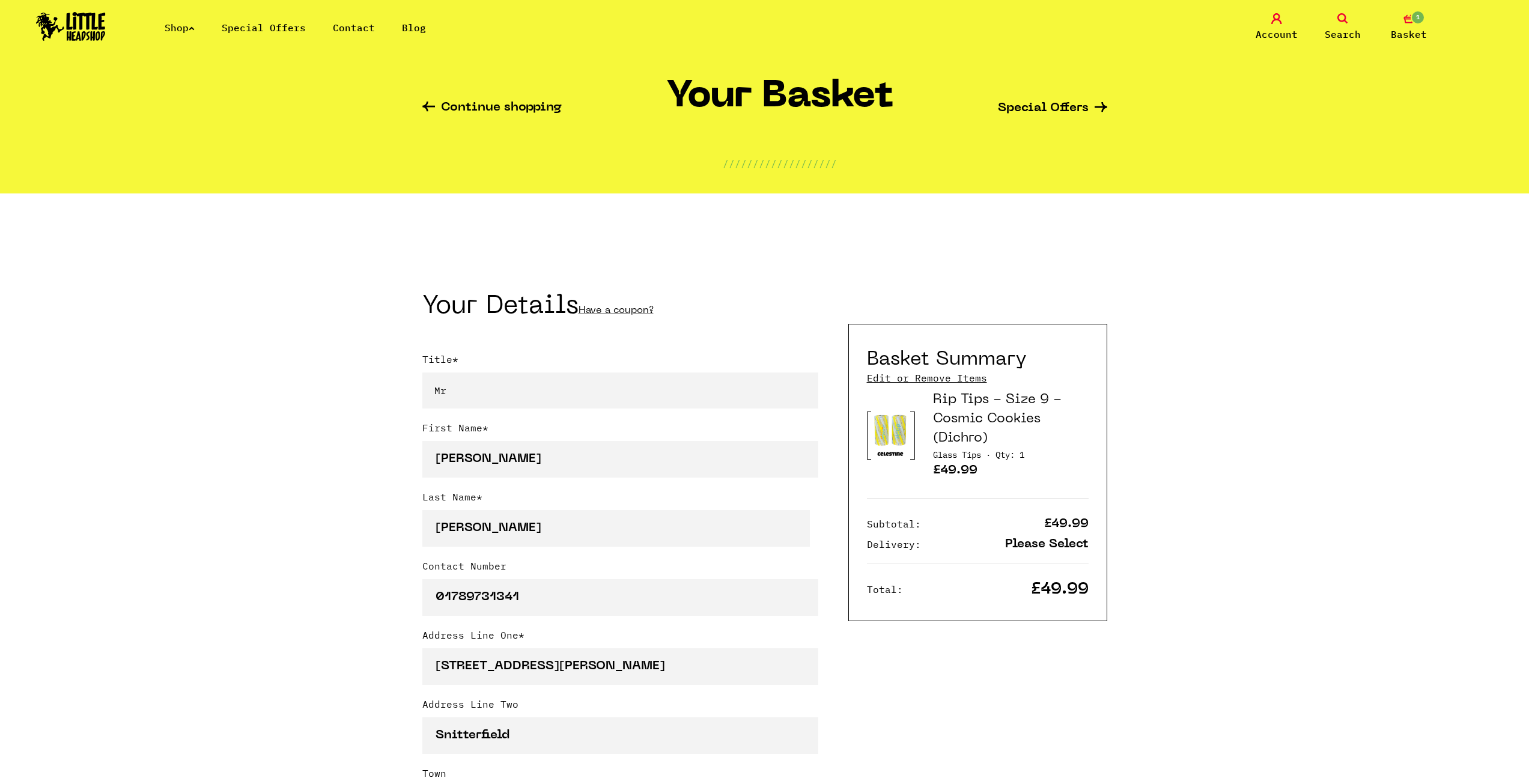
type input "[EMAIL_ADDRESS][DOMAIN_NAME]"
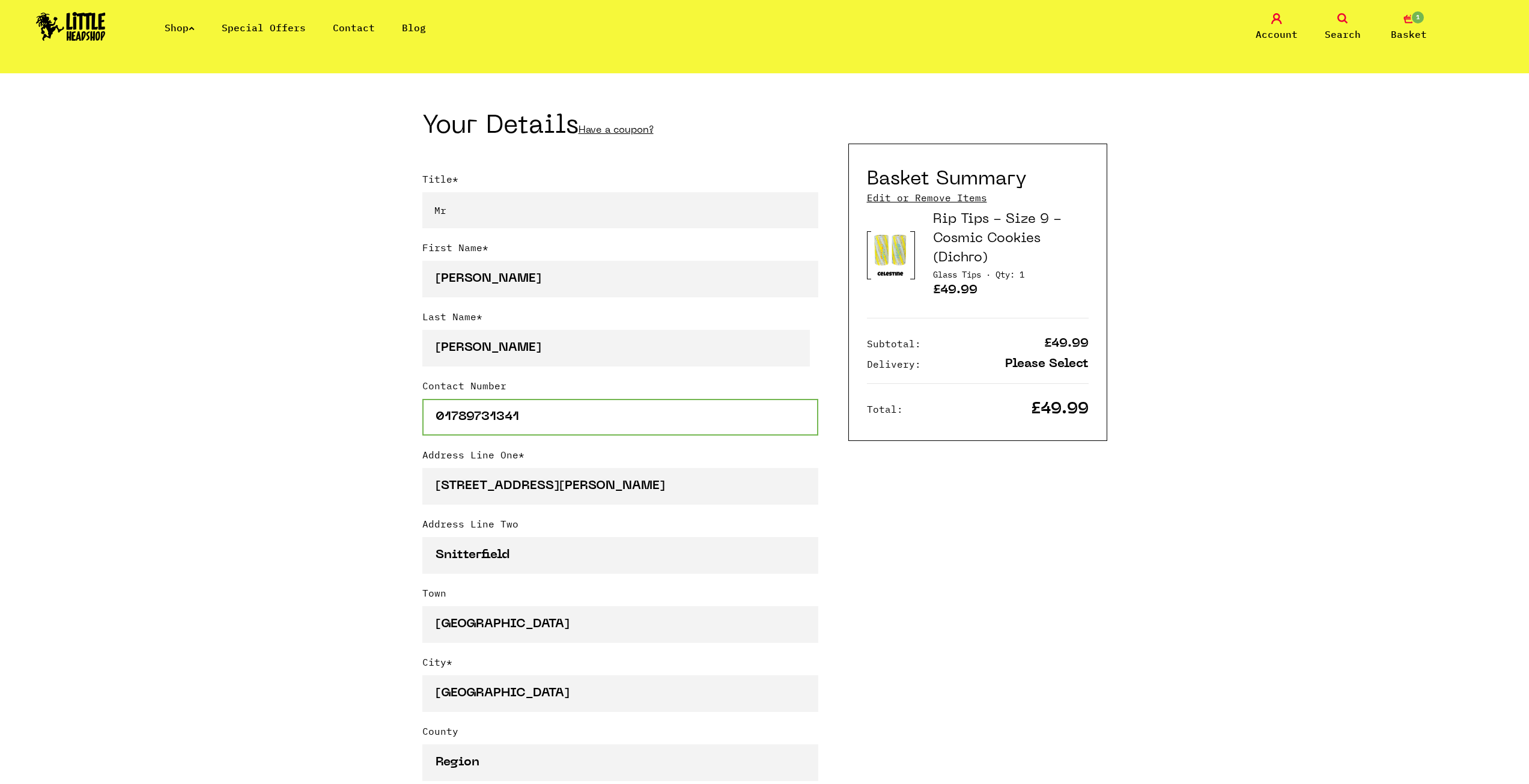
drag, startPoint x: 561, startPoint y: 406, endPoint x: 403, endPoint y: 410, distance: 158.1
click at [403, 410] on div "Continue shopping Your Basket /////////////////// Special Offers Coupon Code Ap…" at bounding box center [764, 790] width 1529 height 1915
type input "07842566906"
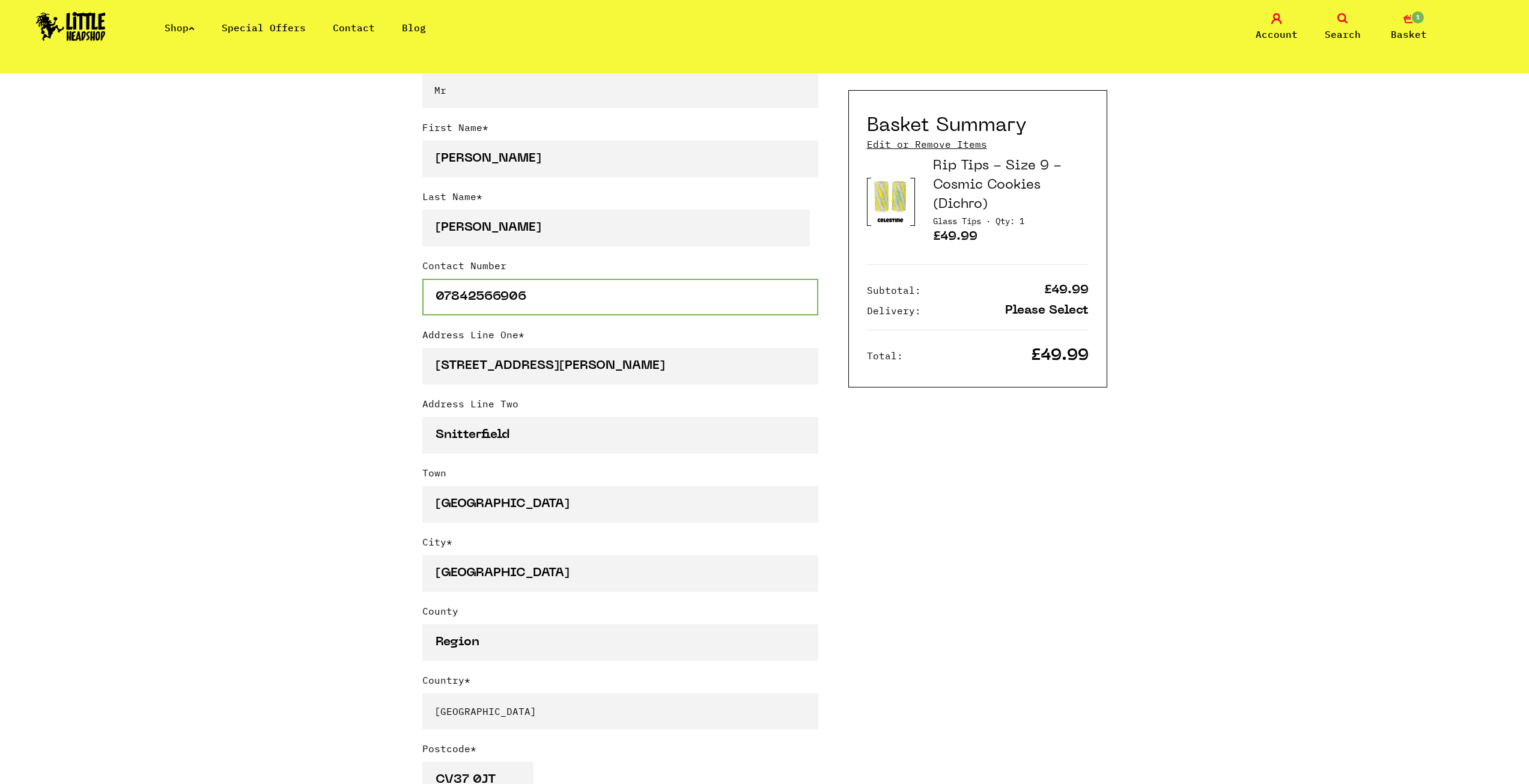
scroll to position [421, 0]
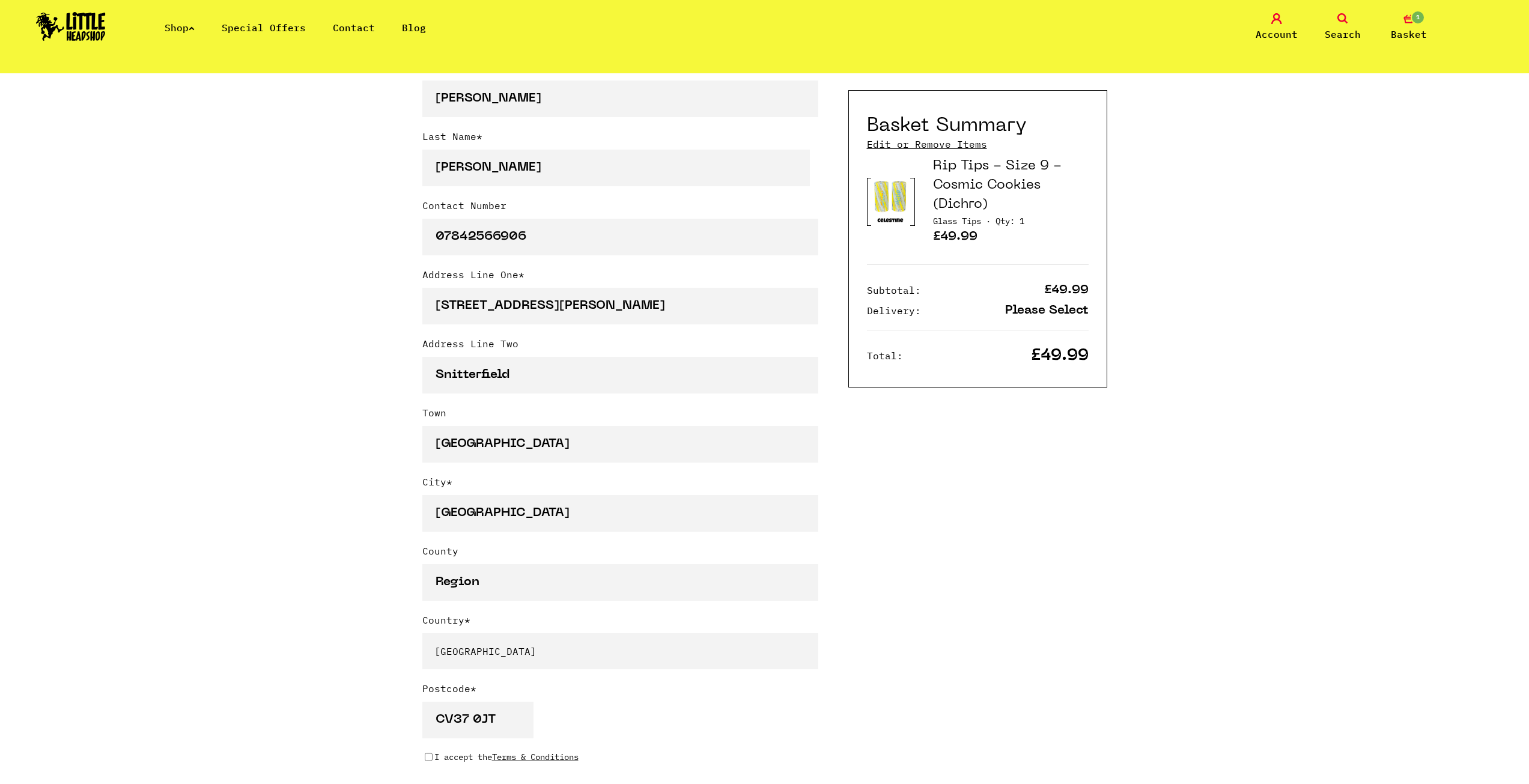
drag, startPoint x: 213, startPoint y: 168, endPoint x: 225, endPoint y: 168, distance: 12.0
